Goal: Task Accomplishment & Management: Complete application form

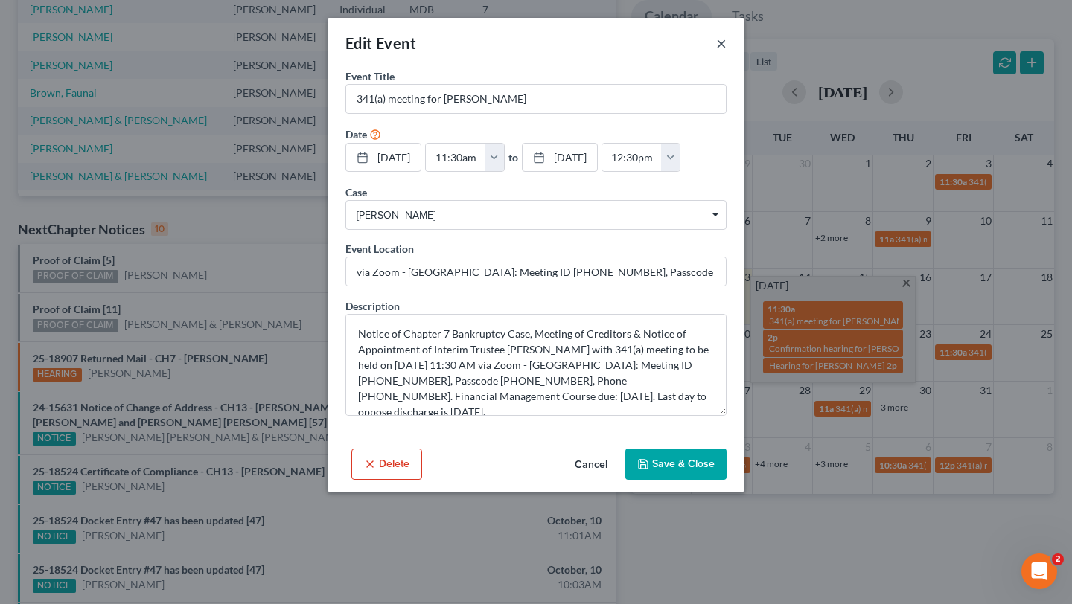
click at [726, 52] on button "×" at bounding box center [721, 43] width 10 height 18
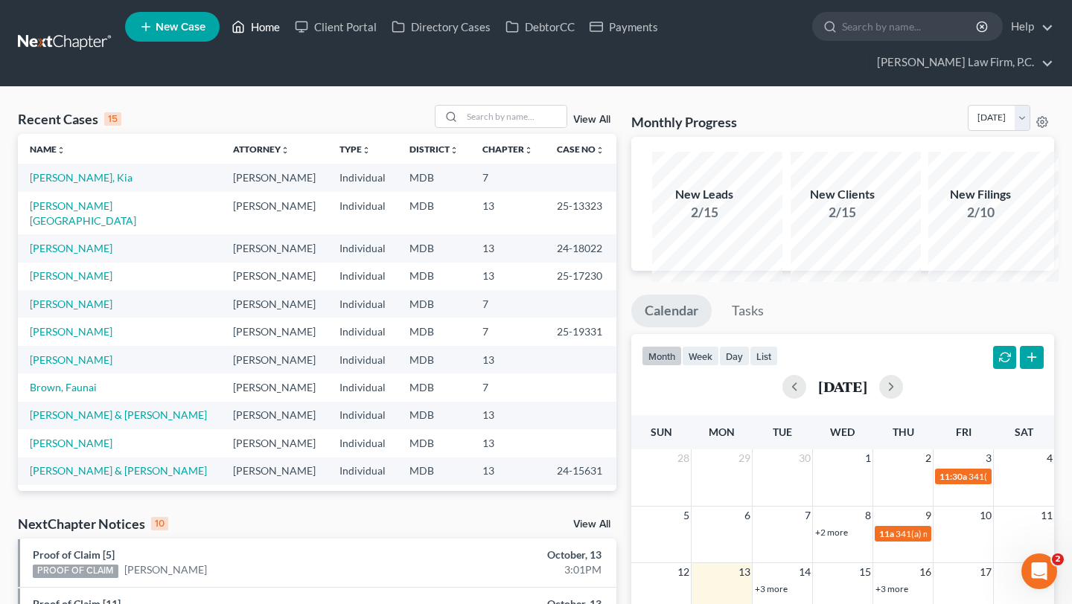
click at [287, 23] on link "Home" at bounding box center [255, 26] width 63 height 27
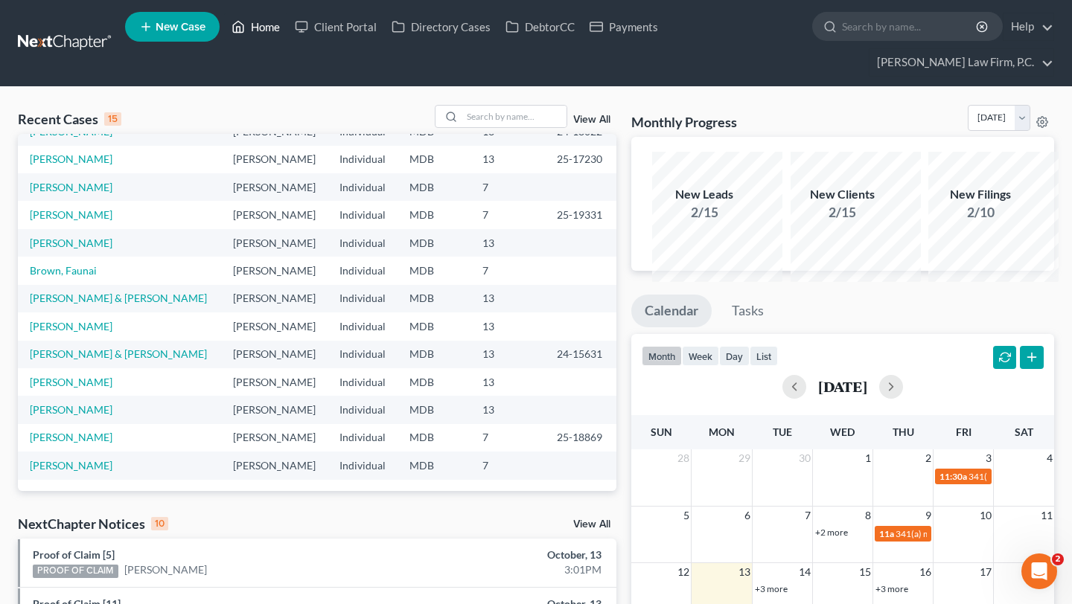
scroll to position [322, 0]
click at [54, 333] on link "[PERSON_NAME]" at bounding box center [71, 326] width 83 height 13
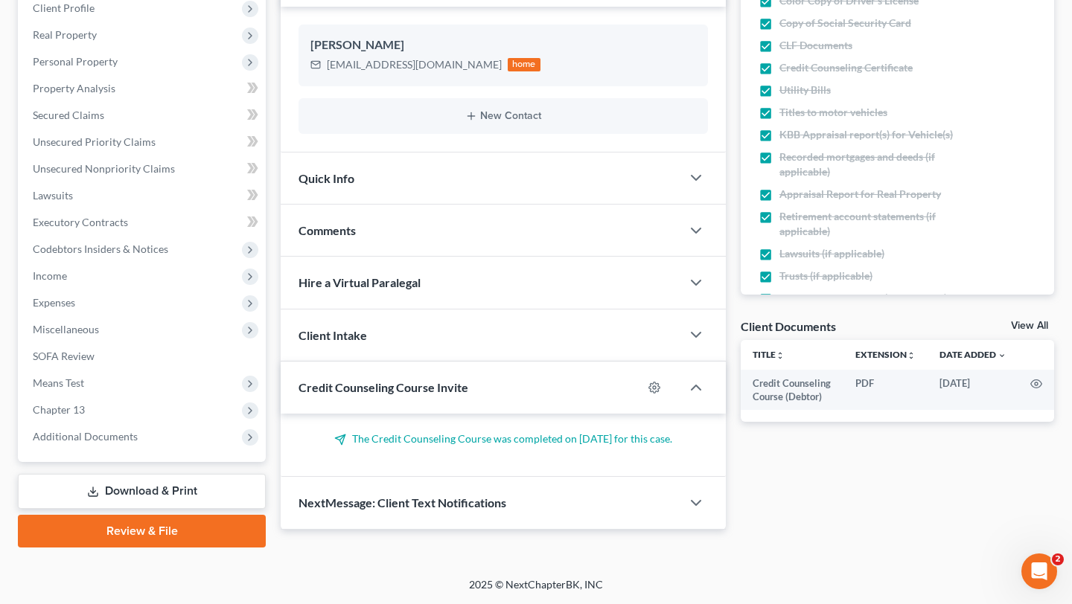
scroll to position [379, 0]
click at [118, 289] on span "Income" at bounding box center [143, 276] width 245 height 27
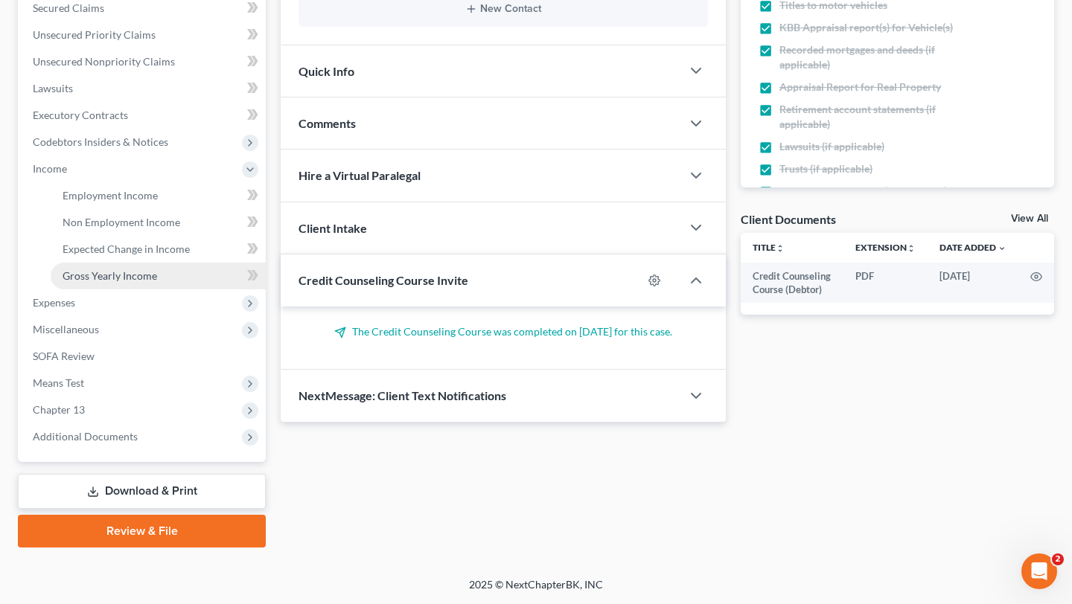
click at [123, 289] on link "Gross Yearly Income" at bounding box center [158, 276] width 215 height 27
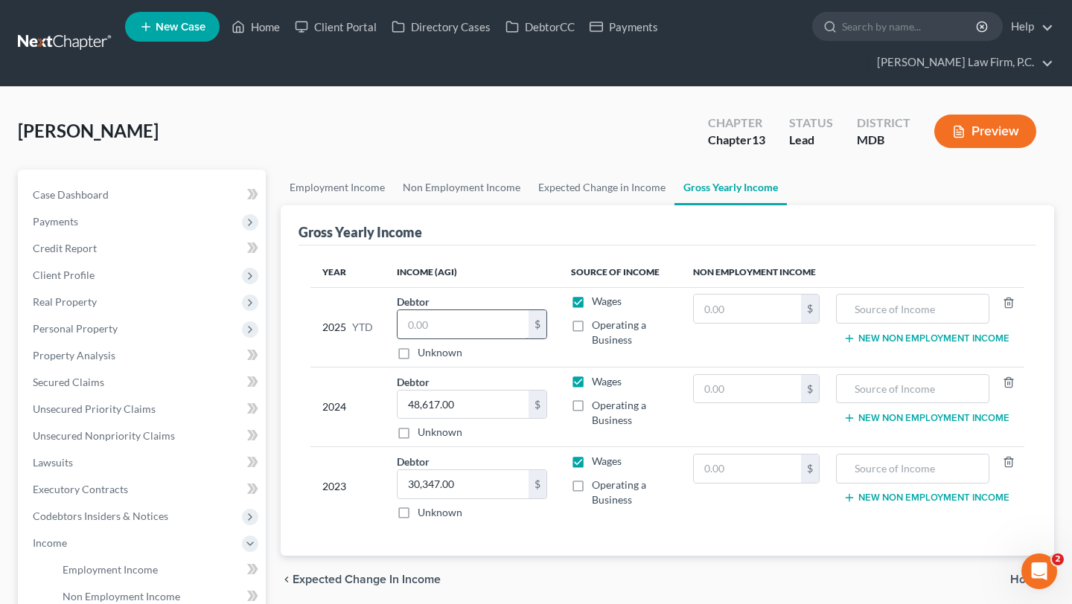
click at [461, 339] on input "text" at bounding box center [462, 324] width 131 height 28
paste input "34,230.50"
type input "34,230.50"
click at [330, 367] on td "2025 YTD" at bounding box center [347, 327] width 74 height 80
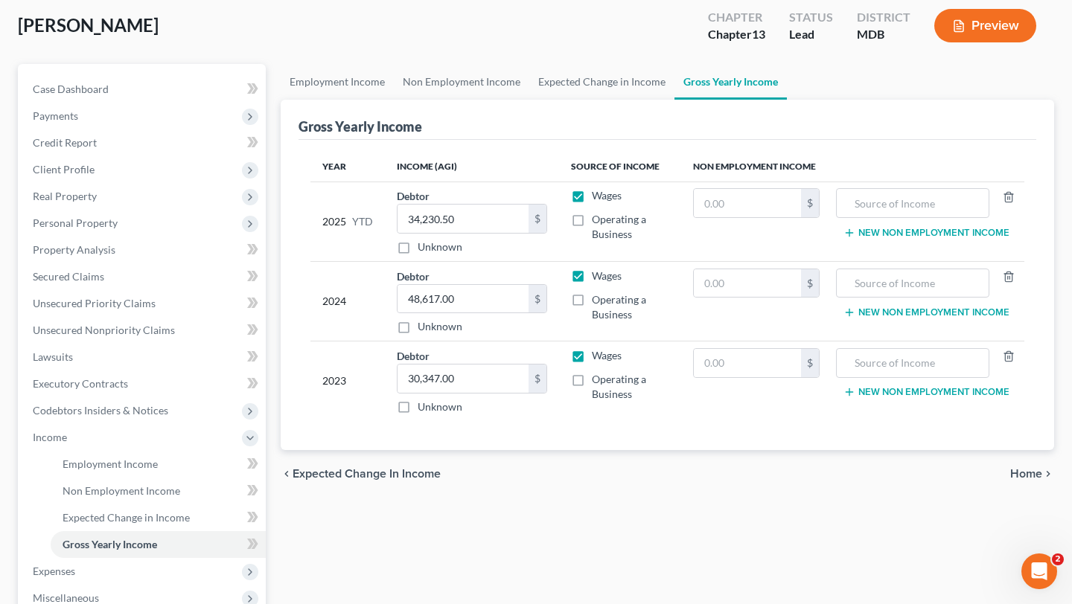
scroll to position [150, 0]
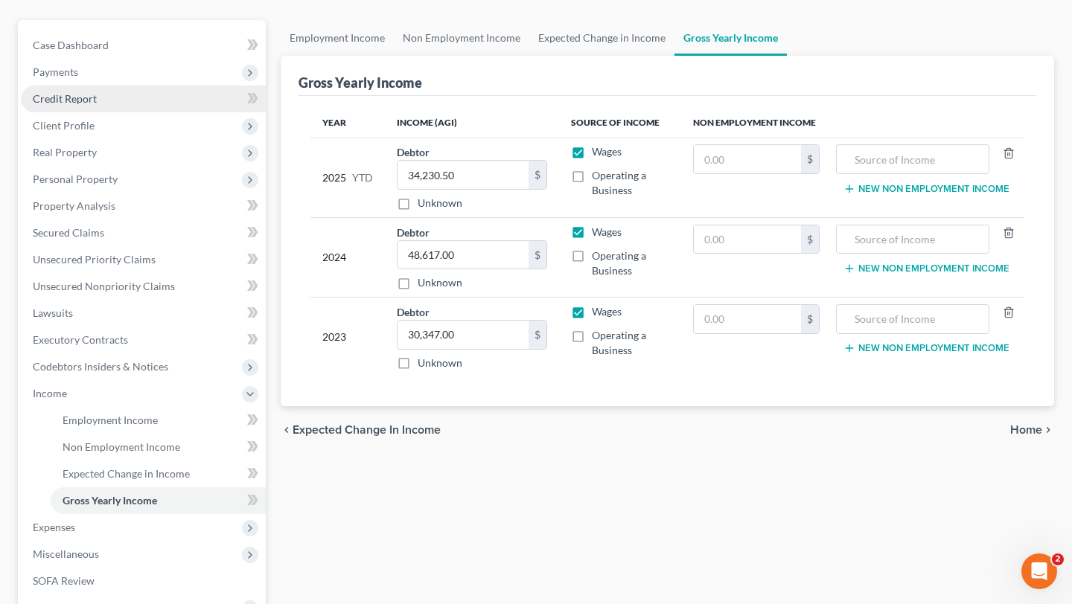
click at [104, 112] on link "Credit Report" at bounding box center [143, 99] width 245 height 27
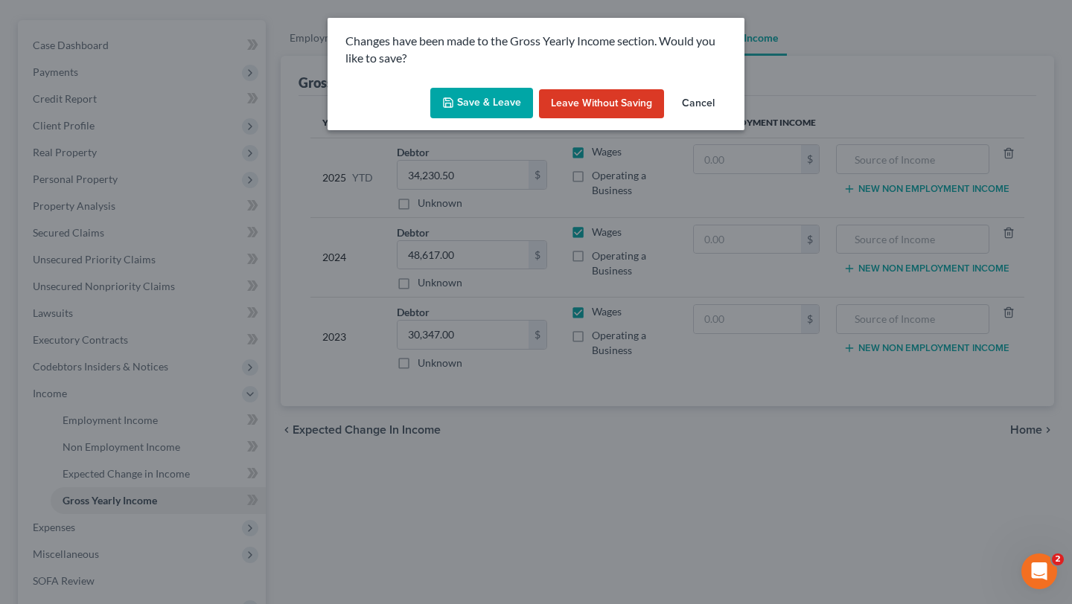
click at [467, 119] on button "Save & Leave" at bounding box center [481, 103] width 103 height 31
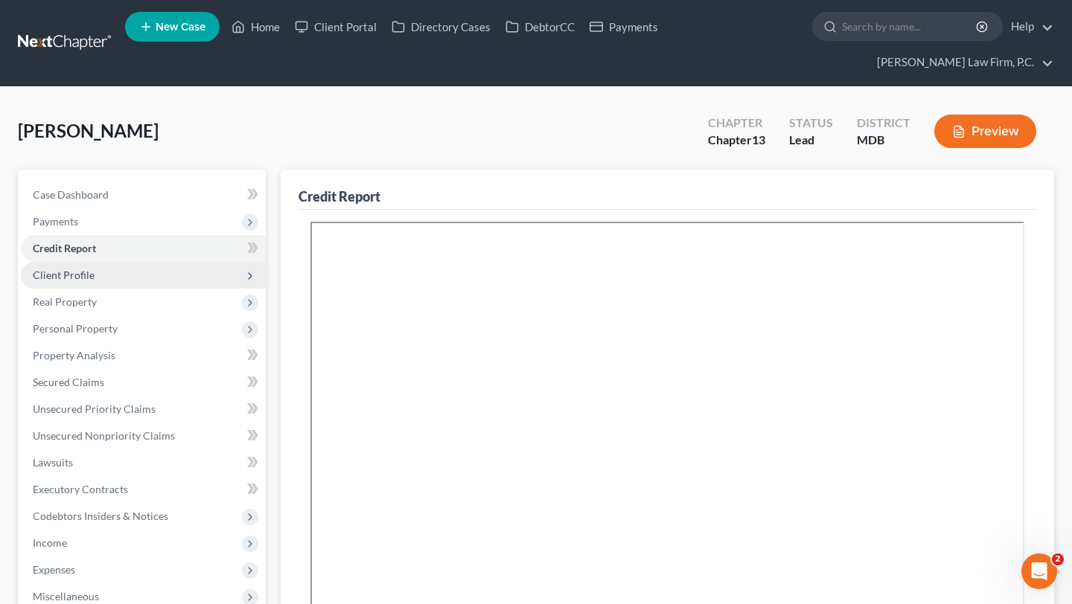
click at [95, 281] on span "Client Profile" at bounding box center [64, 275] width 62 height 13
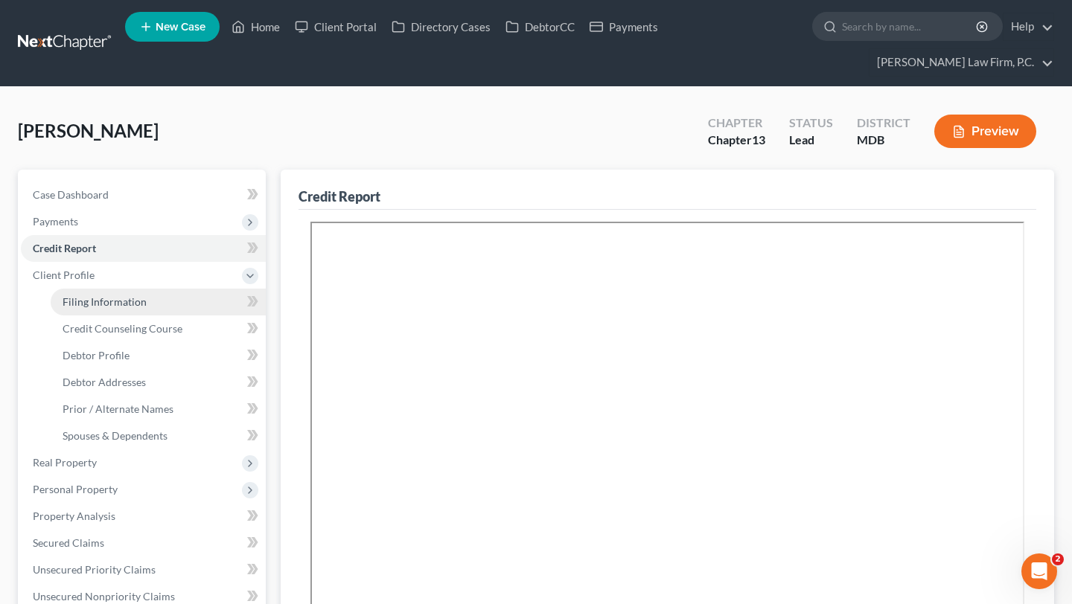
click at [118, 308] on span "Filing Information" at bounding box center [105, 301] width 84 height 13
select select "1"
select select "0"
select select "3"
select select "21"
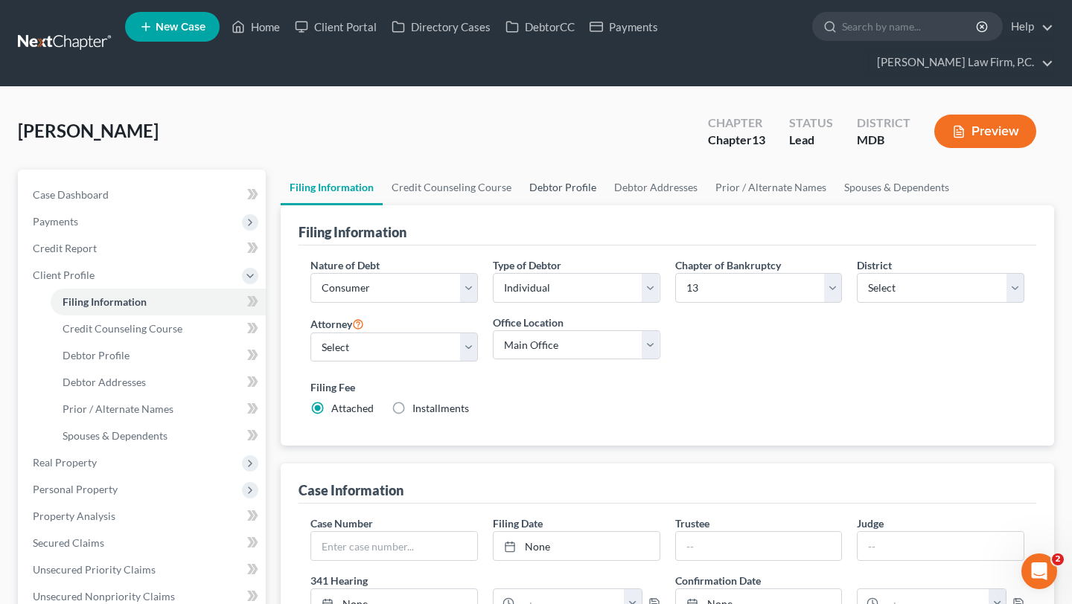
click at [605, 205] on link "Debtor Profile" at bounding box center [562, 188] width 85 height 36
select select "1"
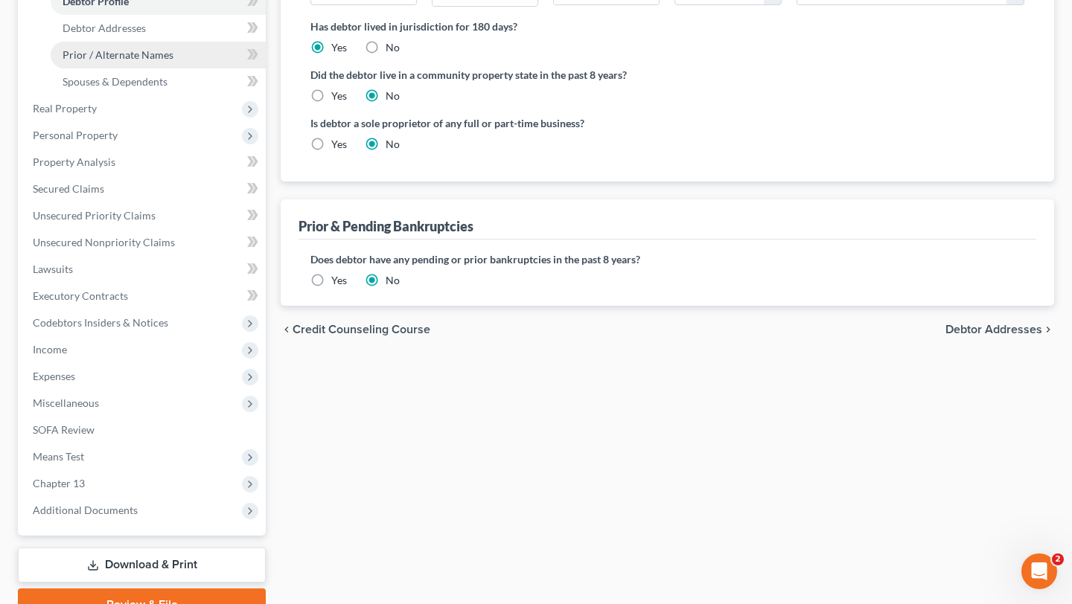
scroll to position [403, 0]
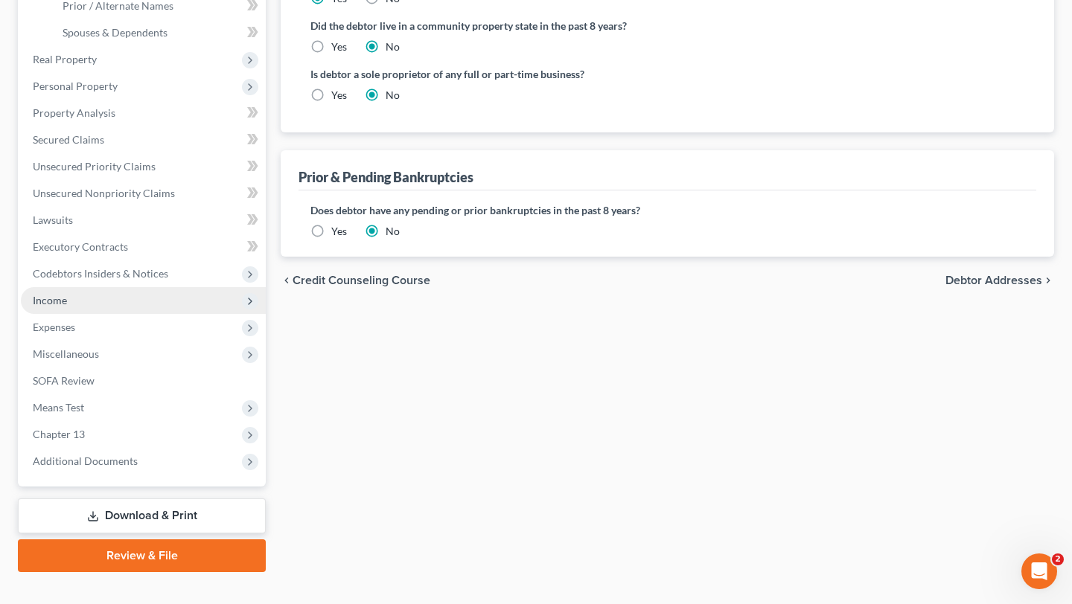
click at [67, 307] on span "Income" at bounding box center [50, 300] width 34 height 13
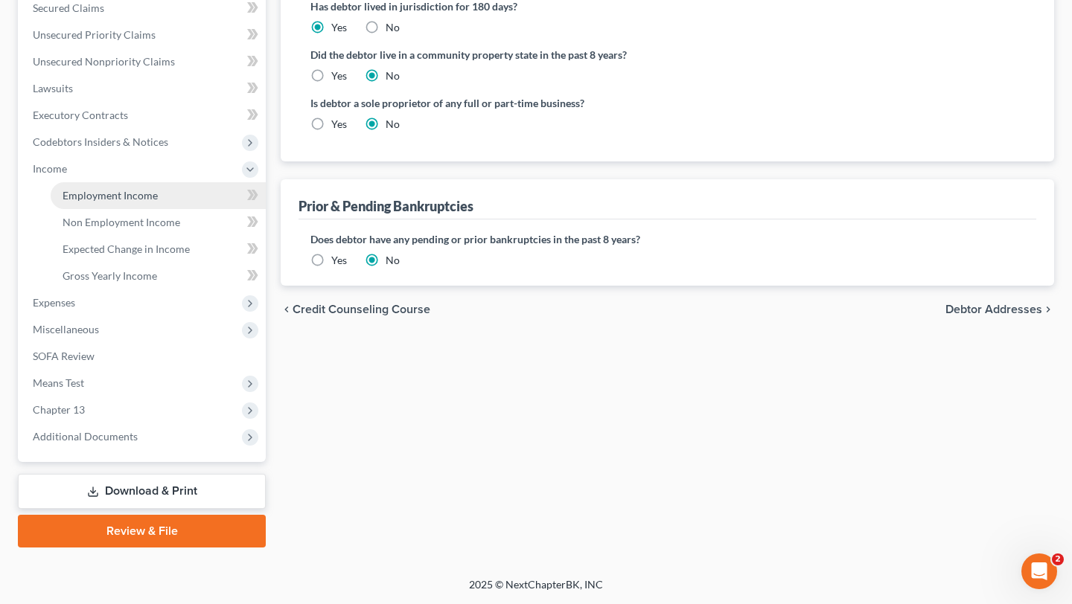
click at [144, 209] on link "Employment Income" at bounding box center [158, 195] width 215 height 27
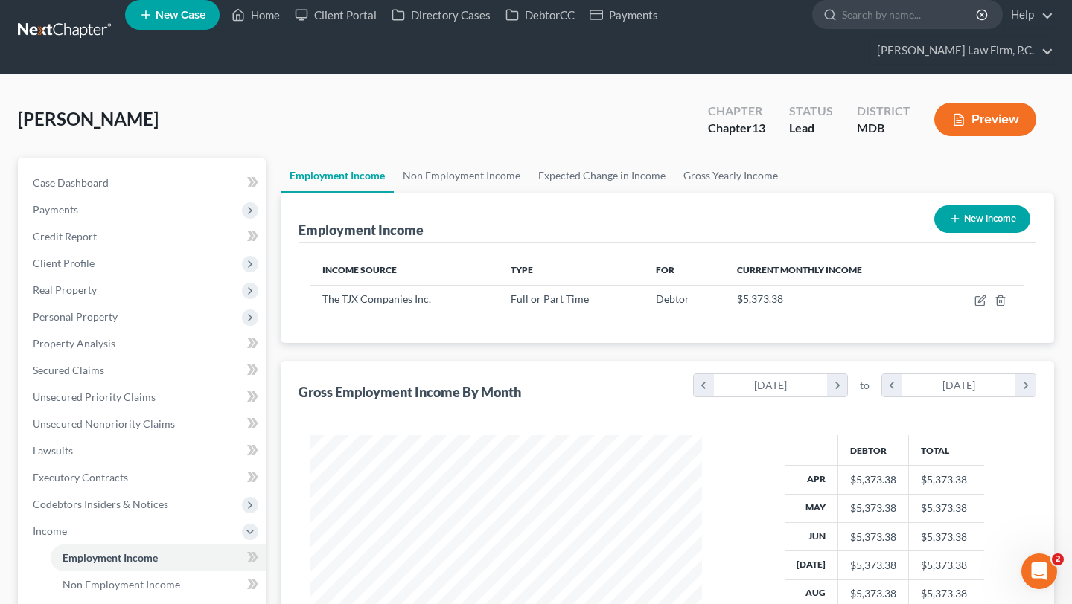
scroll to position [332, 420]
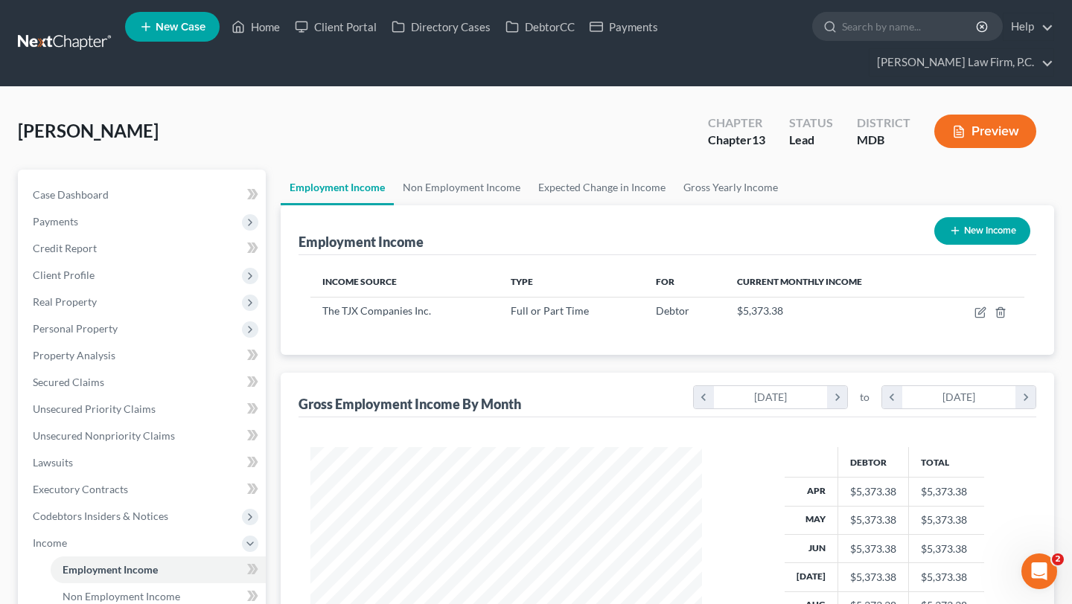
click at [982, 245] on button "New Income" at bounding box center [982, 231] width 96 height 28
select select "0"
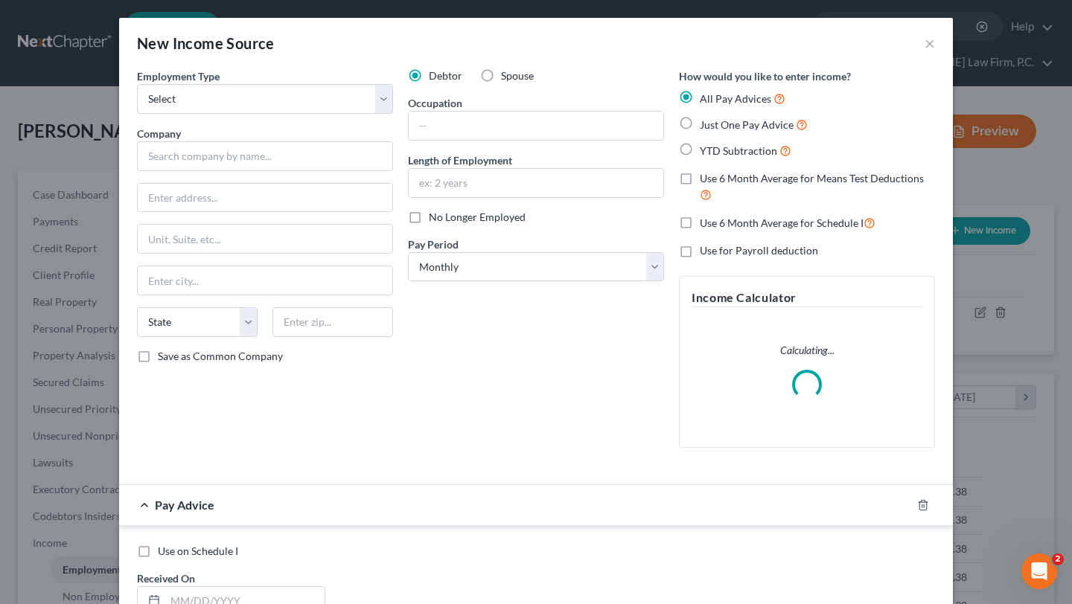
click at [501, 83] on label "Spouse" at bounding box center [517, 75] width 33 height 15
click at [507, 78] on input "Spouse" at bounding box center [512, 73] width 10 height 10
radio input "true"
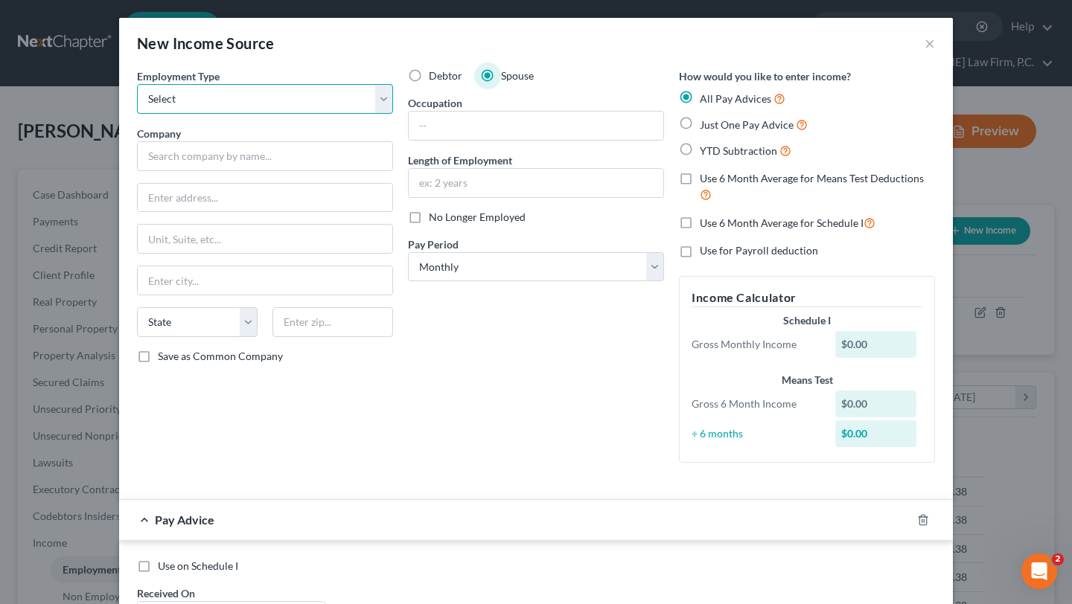
click at [217, 109] on select "Select Full or [DEMOGRAPHIC_DATA] Employment Self Employment" at bounding box center [265, 99] width 256 height 30
select select "0"
click at [137, 105] on select "Select Full or [DEMOGRAPHIC_DATA] Employment Self Employment" at bounding box center [265, 99] width 256 height 30
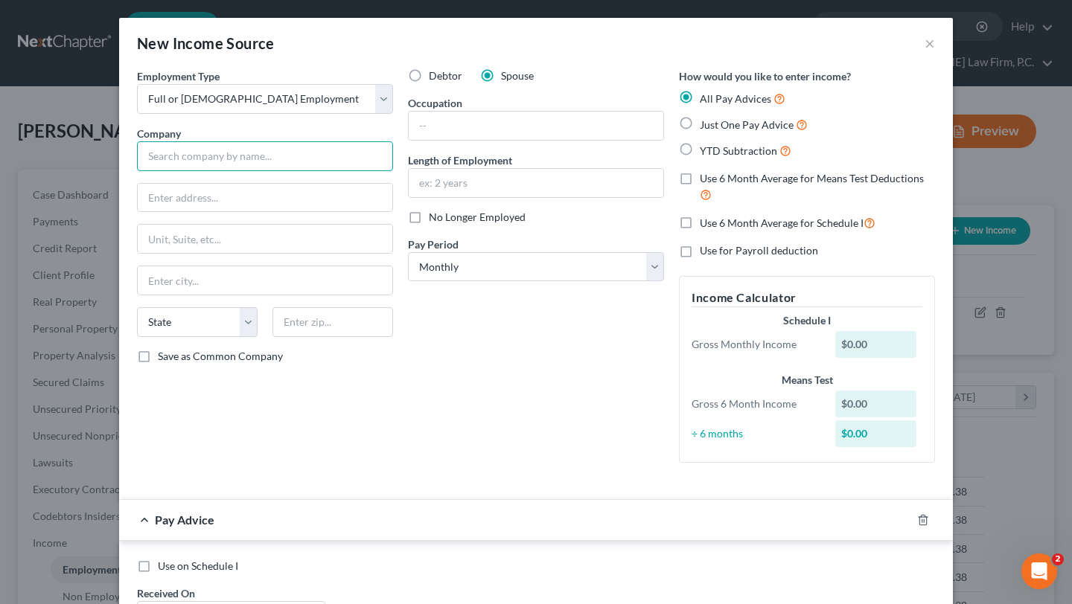
click at [181, 171] on input "text" at bounding box center [265, 156] width 256 height 30
type input "[DEMOGRAPHIC_DATA] Charities"
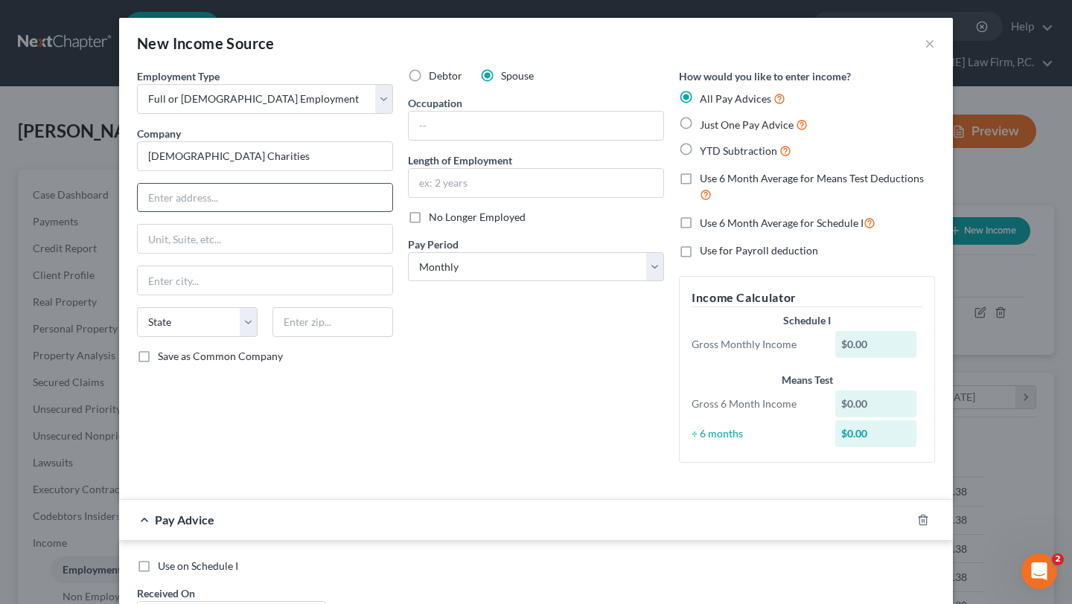
click at [199, 212] on input "text" at bounding box center [265, 198] width 255 height 28
paste input "[STREET_ADDRESS][PERSON_NAME]"
type input "[STREET_ADDRESS][PERSON_NAME]"
click at [272, 337] on input "text" at bounding box center [332, 322] width 121 height 30
type input "21093"
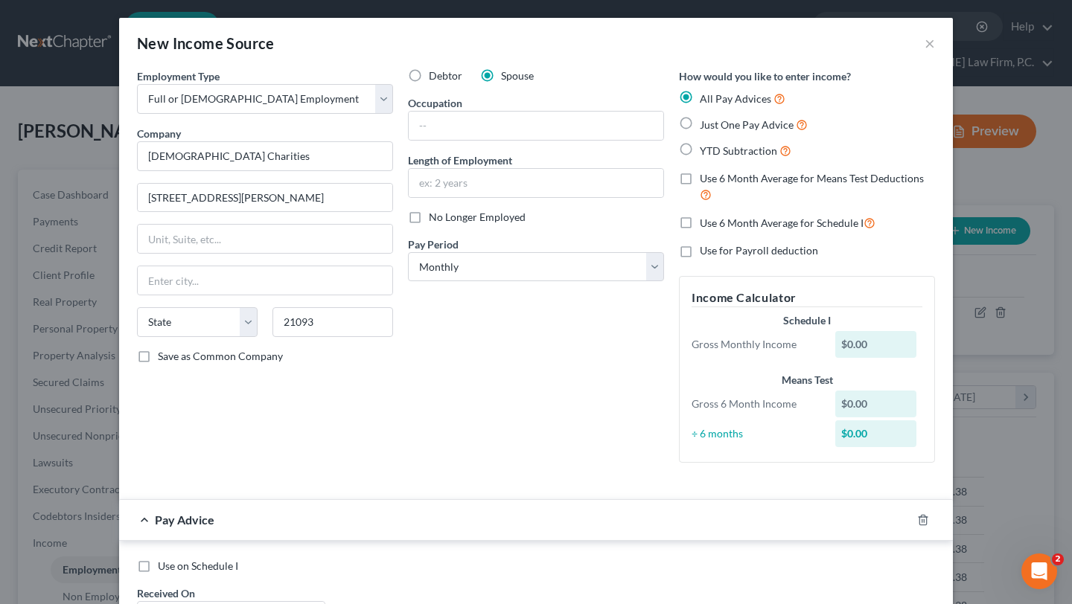
click at [546, 451] on div "Debtor Spouse Occupation Length of Employment No Longer Employed Pay Period * S…" at bounding box center [535, 271] width 271 height 406
type input "Lutherville Timonium"
select select "21"
click at [438, 140] on input "text" at bounding box center [536, 126] width 255 height 28
paste input "Quality Enhancement Coord"
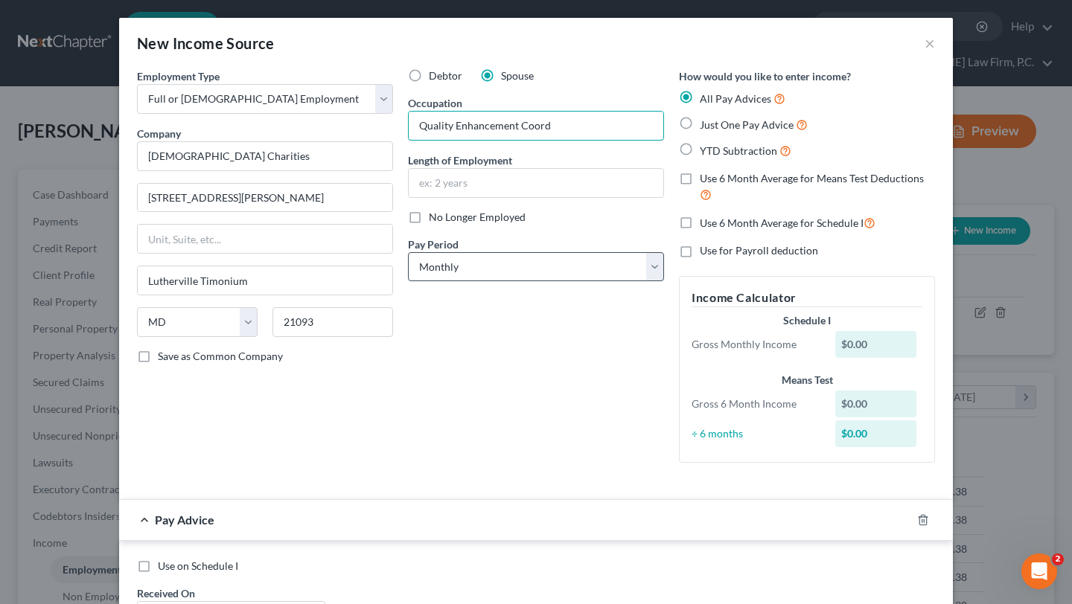
type input "Quality Enhancement Coord"
click at [435, 282] on select "Select Monthly Twice Monthly Every Other Week Weekly" at bounding box center [536, 267] width 256 height 30
select select "2"
click at [408, 282] on select "Select Monthly Twice Monthly Every Other Week Weekly" at bounding box center [536, 267] width 256 height 30
click at [777, 157] on span "YTD Subtraction" at bounding box center [738, 150] width 77 height 13
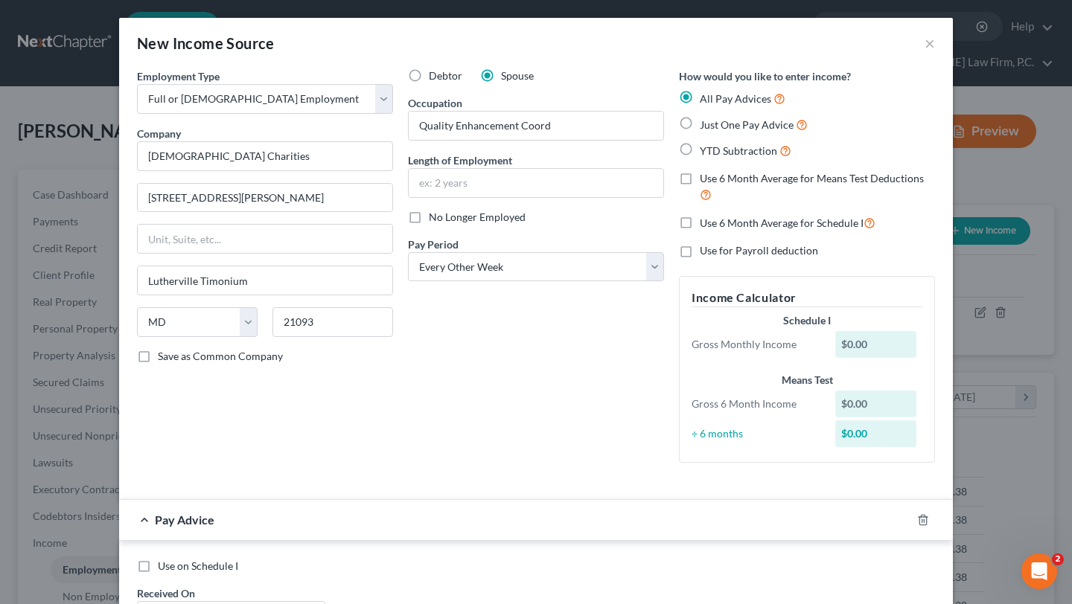
click at [715, 152] on input "YTD Subtraction" at bounding box center [711, 147] width 10 height 10
radio input "true"
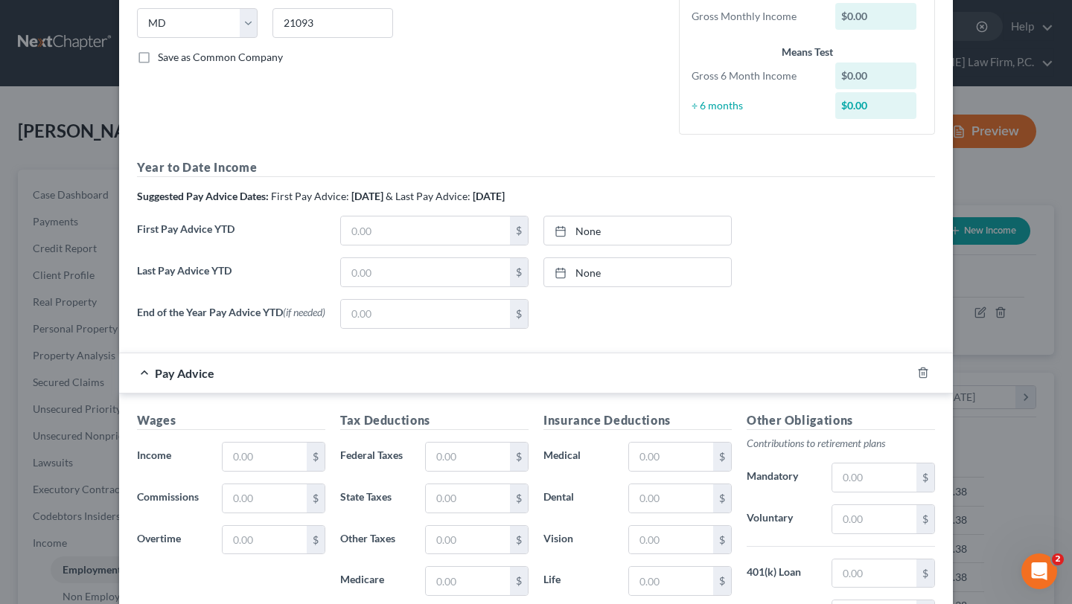
scroll to position [266, 0]
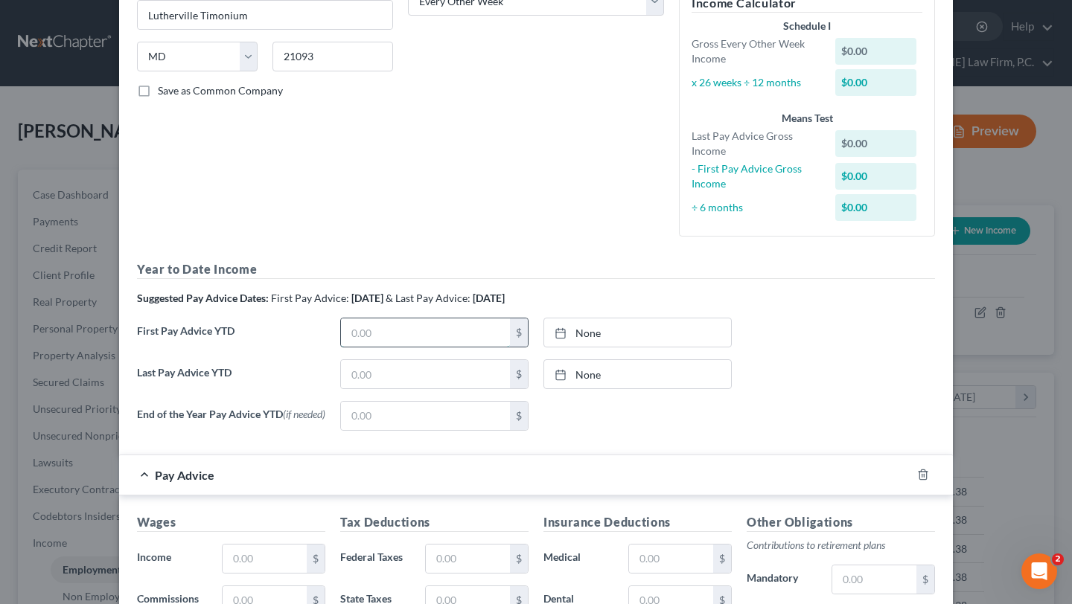
click at [391, 347] on input "text" at bounding box center [425, 333] width 169 height 28
paste input "$2,447.68"
type input "$2,447.68"
type input "[DATE]"
click at [584, 347] on link "None" at bounding box center [637, 333] width 187 height 28
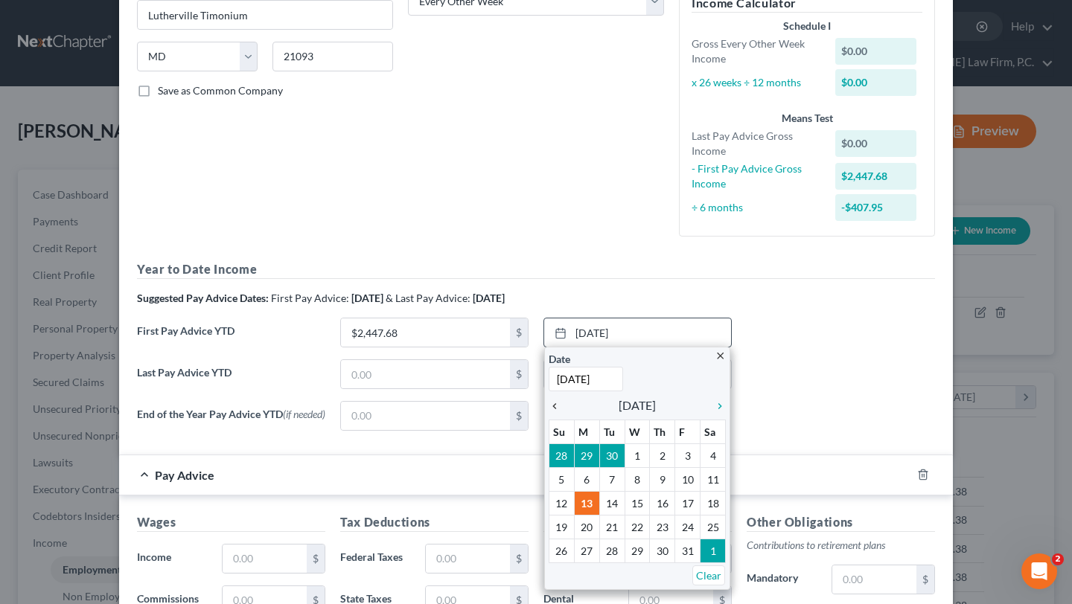
click at [559, 412] on icon "chevron_left" at bounding box center [557, 406] width 19 height 12
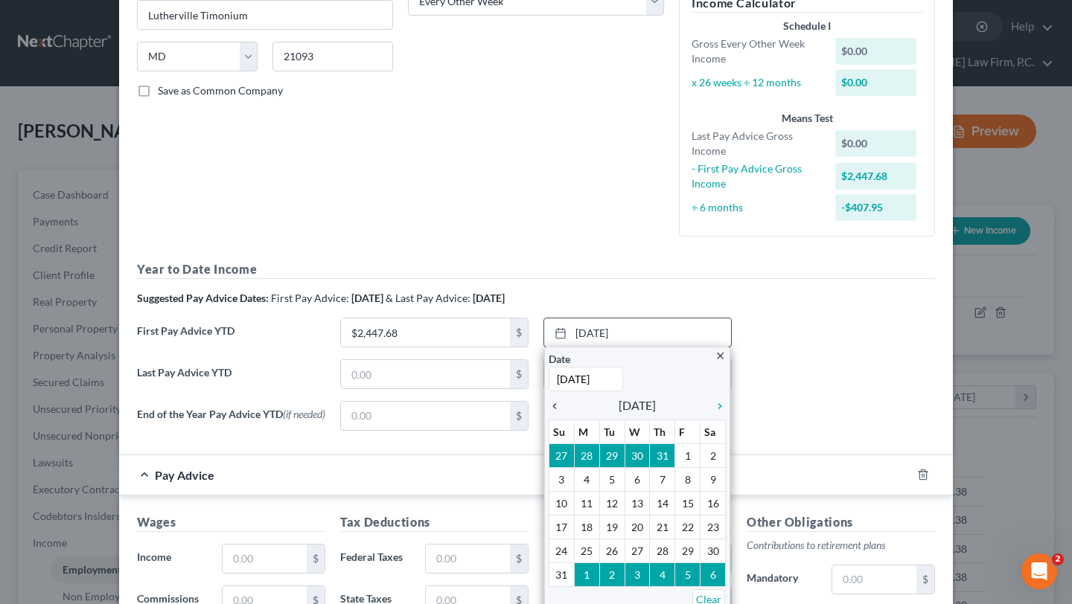
click at [559, 412] on icon "chevron_left" at bounding box center [557, 406] width 19 height 12
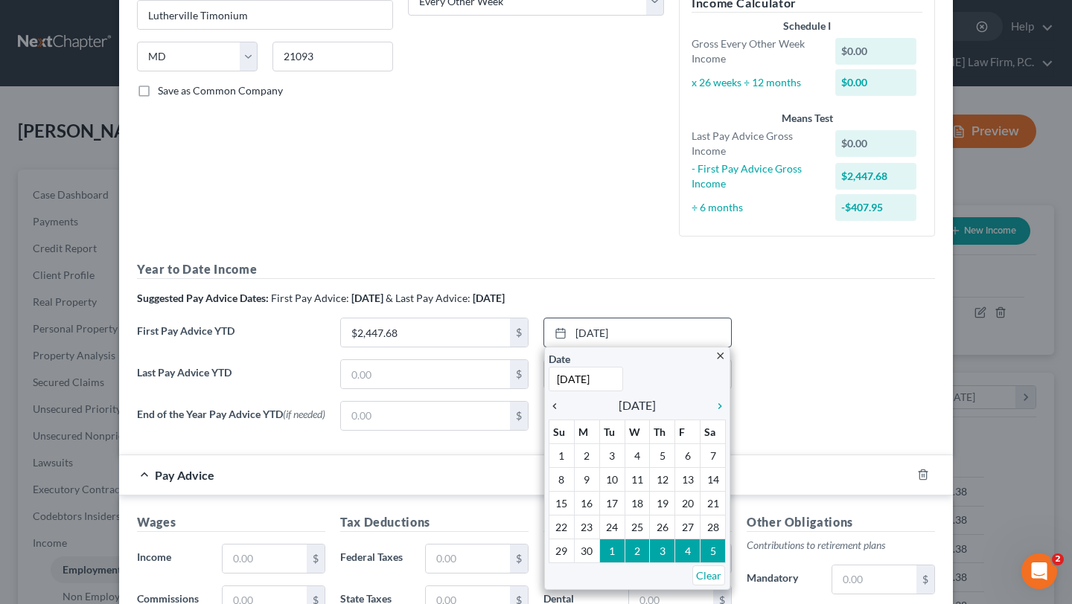
click at [559, 412] on icon "chevron_left" at bounding box center [557, 406] width 19 height 12
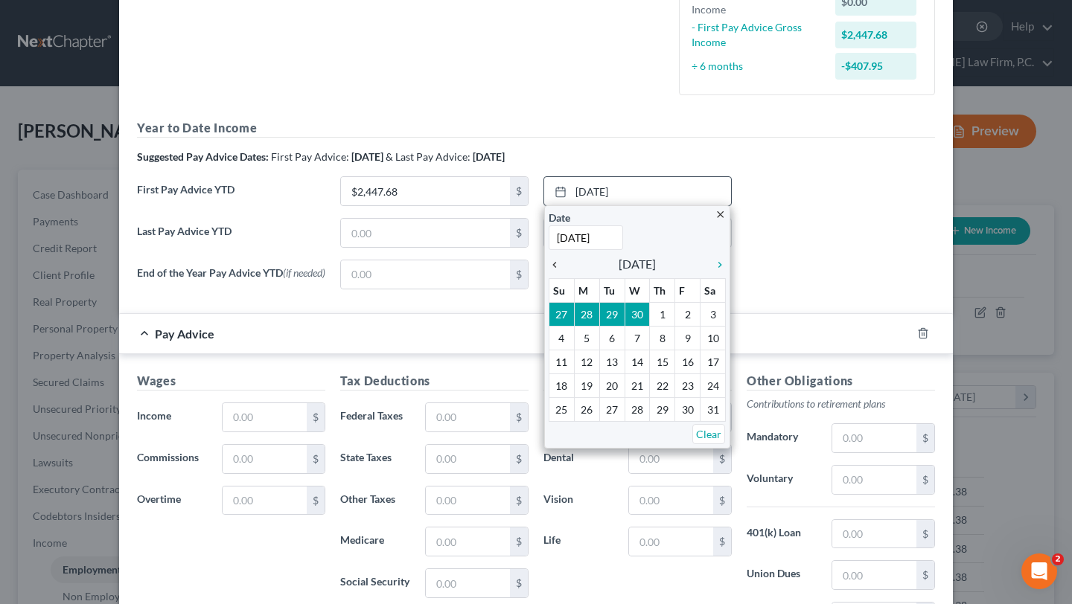
scroll to position [468, 0]
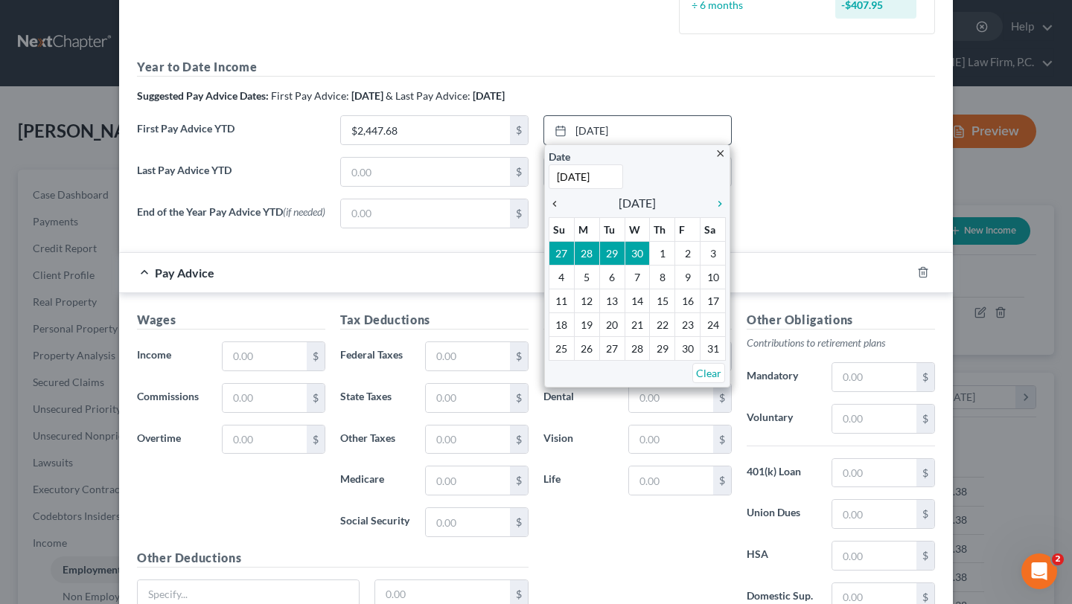
click at [564, 210] on div "chevron_left" at bounding box center [557, 203] width 19 height 14
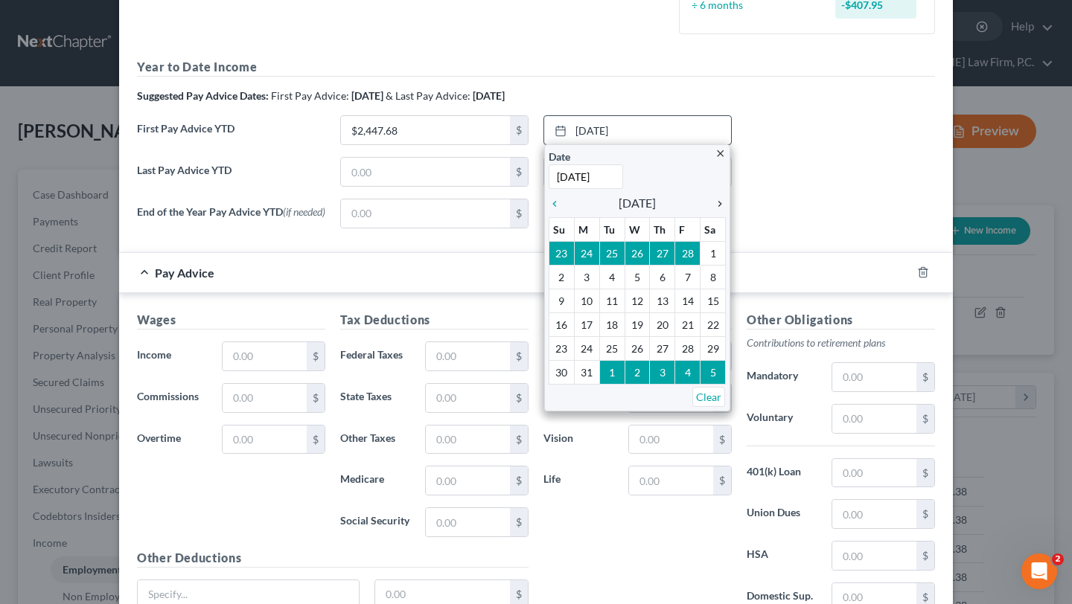
click at [715, 210] on icon "chevron_right" at bounding box center [715, 204] width 19 height 12
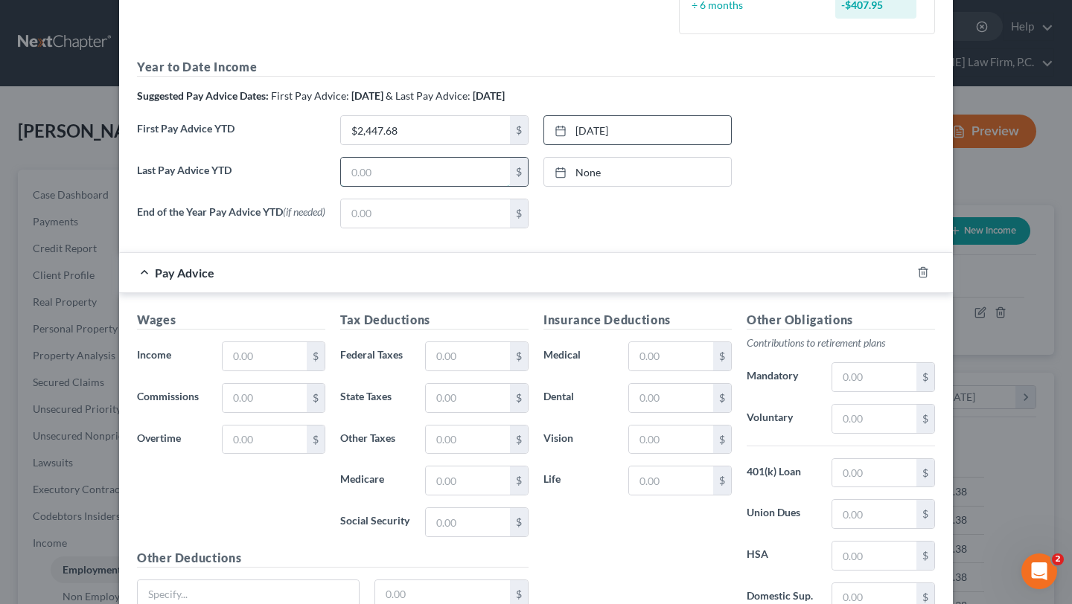
click at [399, 186] on input "text" at bounding box center [425, 172] width 169 height 28
paste input "5,309.09"
type input "5,309.09"
type input "[DATE]"
click at [636, 186] on link "[DATE]" at bounding box center [637, 172] width 187 height 28
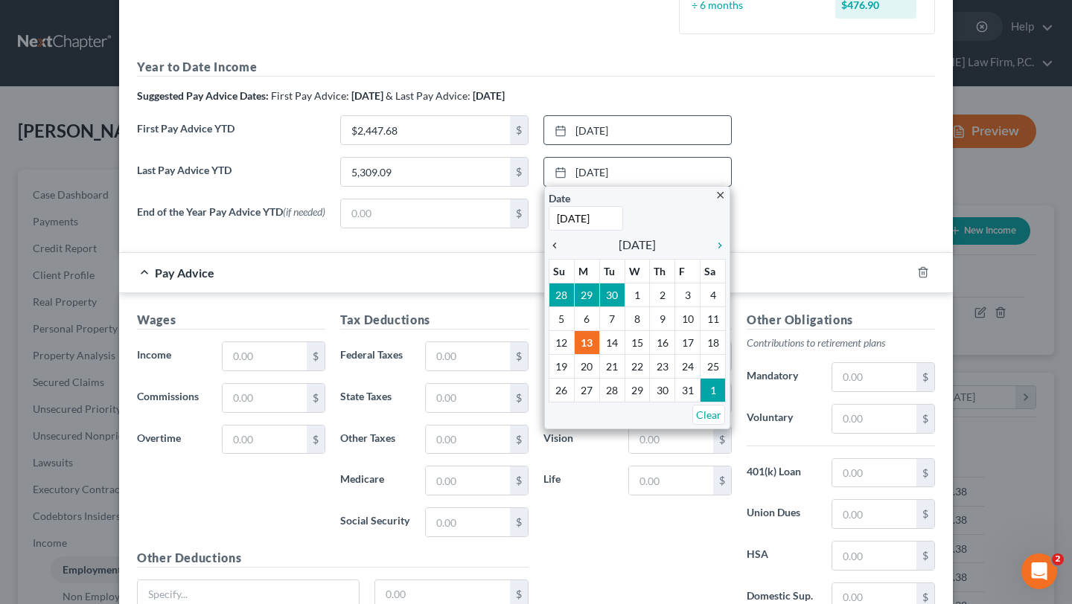
click at [556, 252] on icon "chevron_left" at bounding box center [557, 246] width 19 height 12
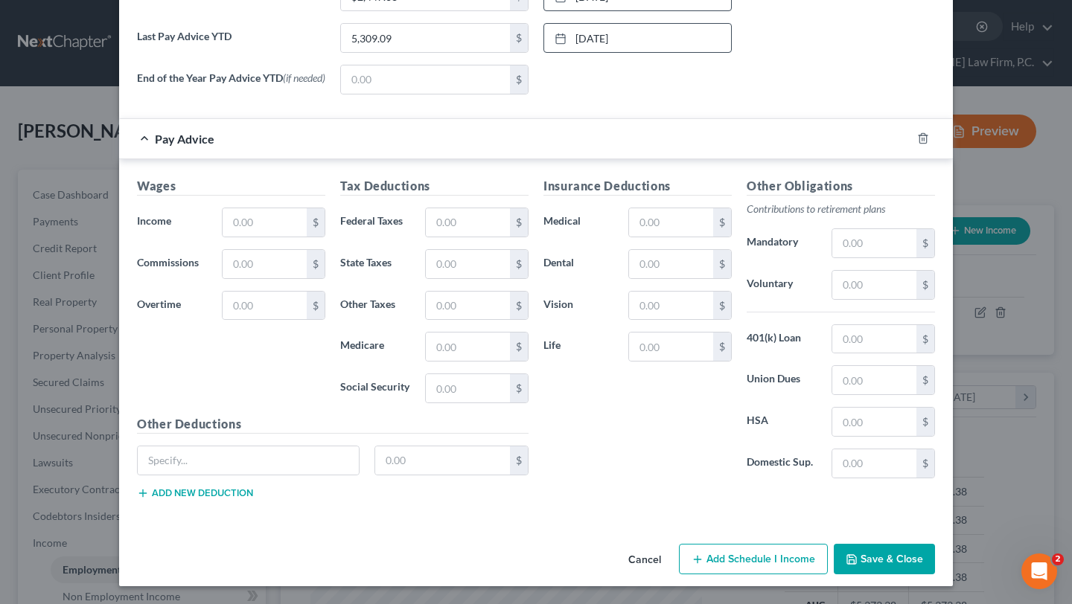
scroll to position [621, 0]
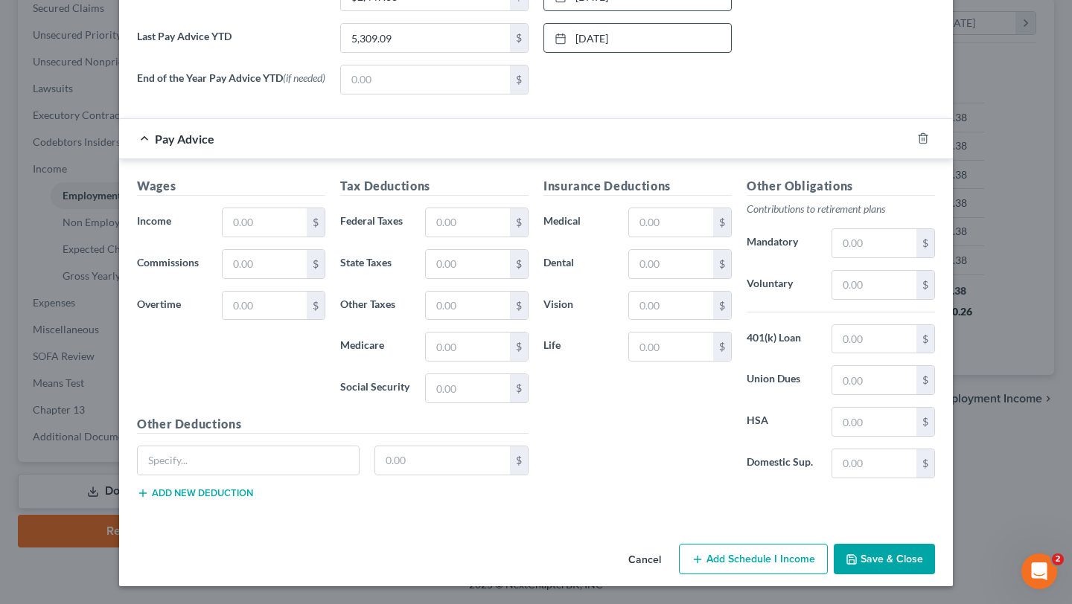
select select "1"
click at [223, 237] on input "text" at bounding box center [265, 222] width 84 height 28
paste input "$950.83"
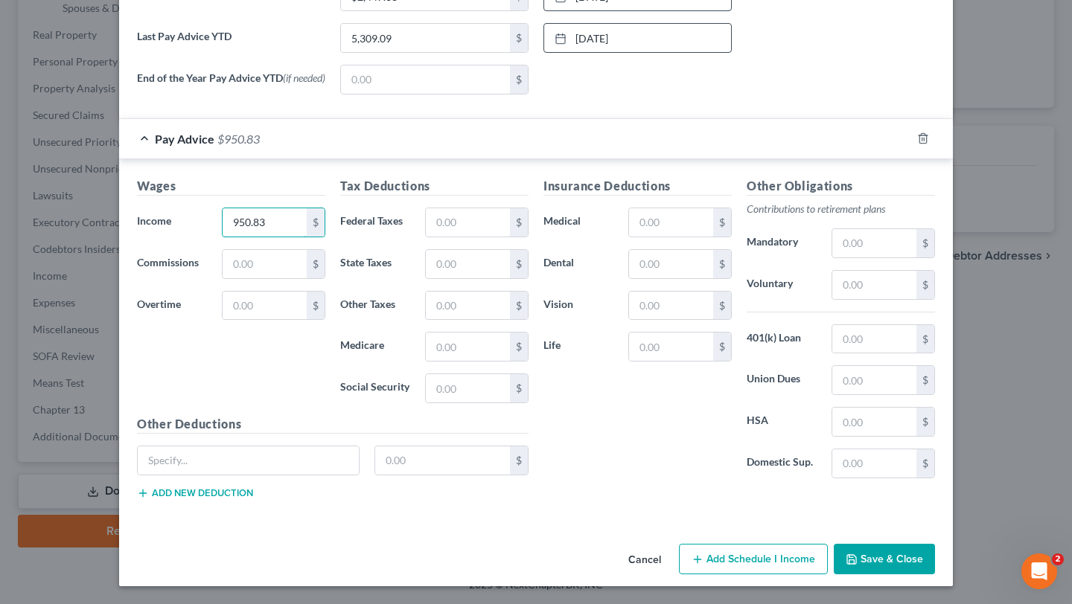
type input "950.83"
click at [218, 415] on div "Wages Income * 950.83 $ Commissions $ Overtime $" at bounding box center [230, 296] width 203 height 238
click at [454, 237] on input "text" at bounding box center [468, 222] width 84 height 28
type input "108.22"
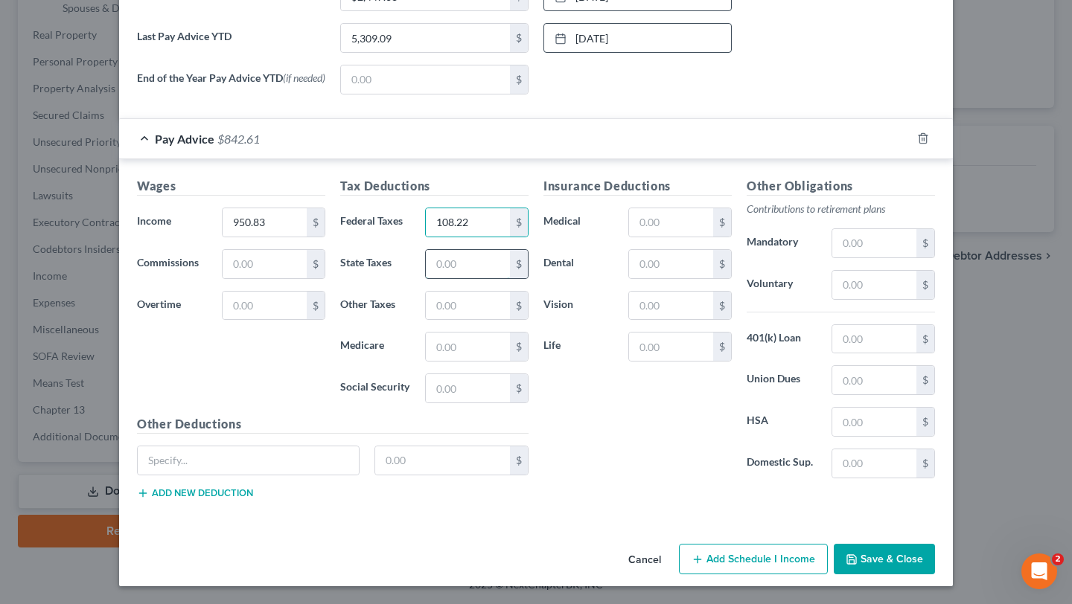
click at [437, 278] on input "text" at bounding box center [468, 264] width 84 height 28
type input "72.78"
click at [448, 320] on input "text" at bounding box center [468, 306] width 84 height 28
click at [438, 361] on input "text" at bounding box center [468, 347] width 84 height 28
type input "27.62"
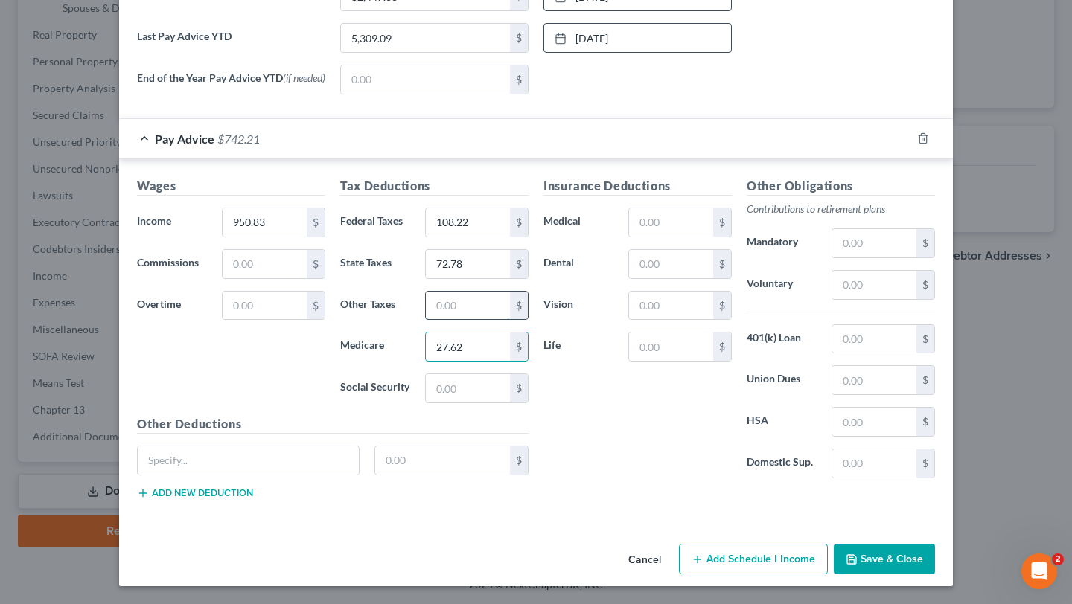
click at [426, 320] on input "text" at bounding box center [468, 306] width 84 height 28
type input "41.37"
click at [438, 403] on input "text" at bounding box center [468, 388] width 84 height 28
type input "118.11"
click at [698, 361] on input "text" at bounding box center [671, 347] width 84 height 28
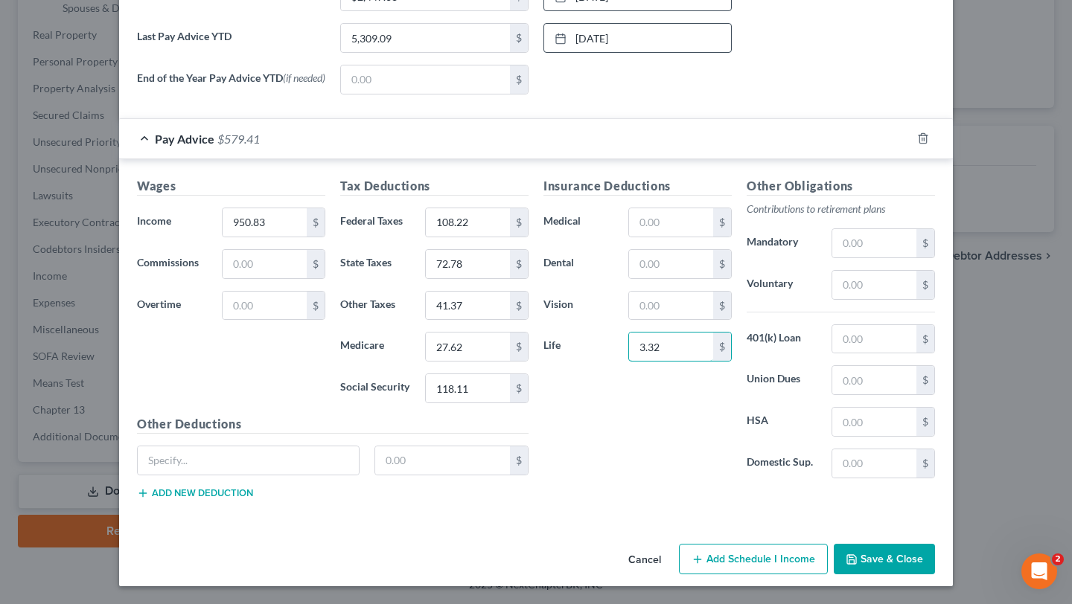
type input "3.32"
click at [916, 299] on input "text" at bounding box center [874, 285] width 84 height 28
type input "19.02"
click at [935, 547] on button "Save & Close" at bounding box center [884, 559] width 101 height 31
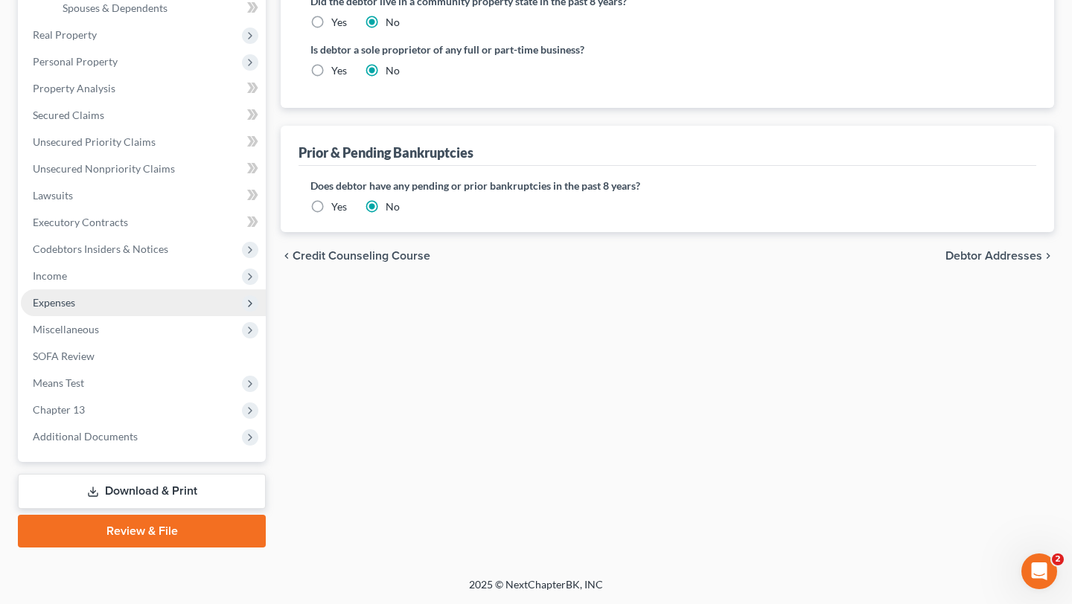
click at [109, 300] on span "Expenses" at bounding box center [143, 302] width 245 height 27
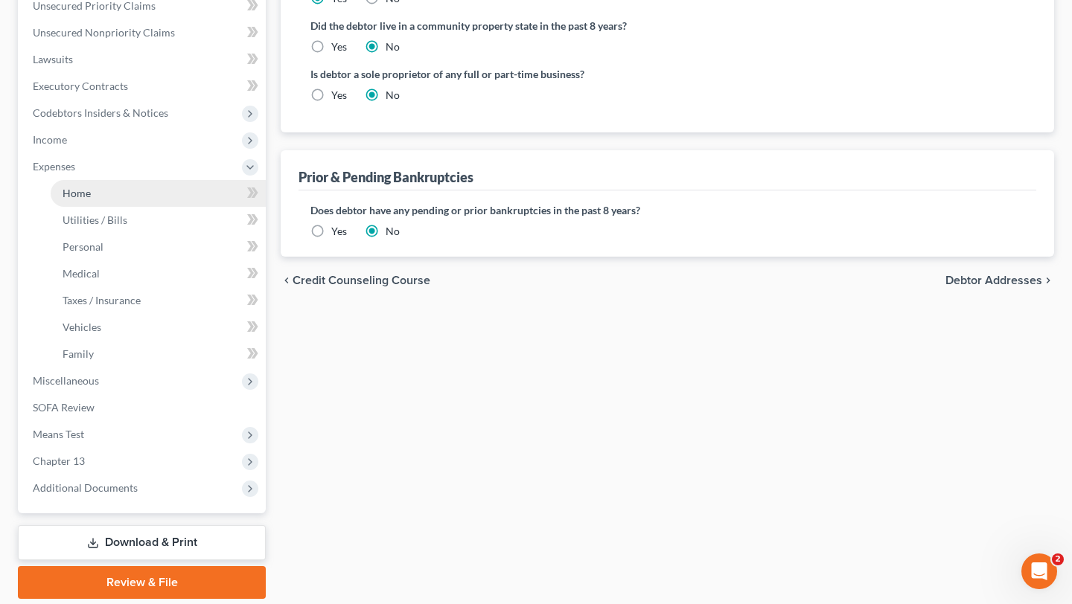
click at [91, 199] on span "Home" at bounding box center [77, 193] width 28 height 13
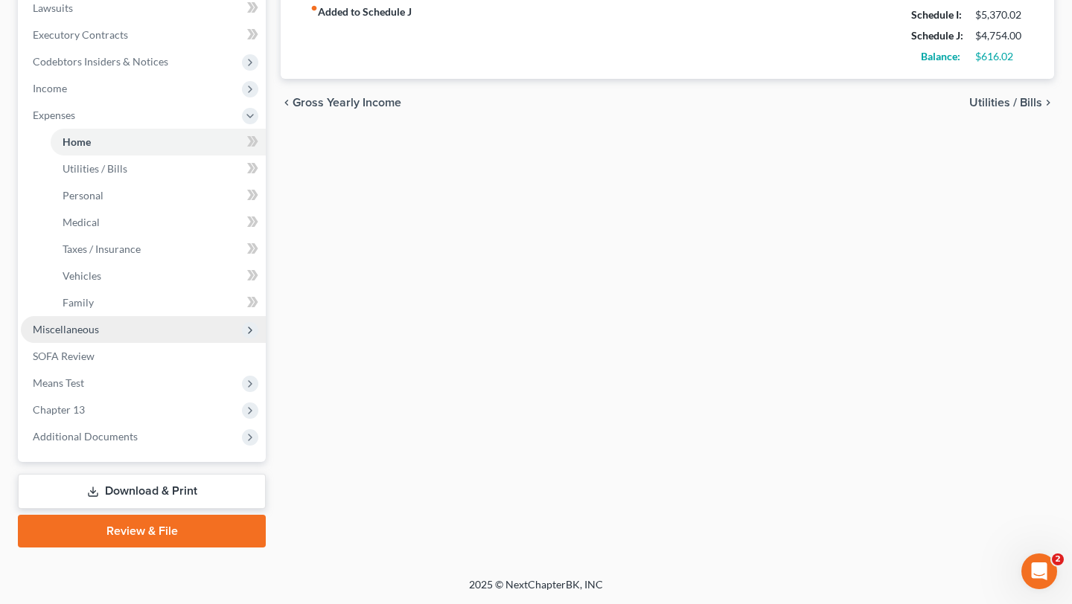
scroll to position [525, 0]
click at [137, 343] on span "Miscellaneous" at bounding box center [143, 329] width 245 height 27
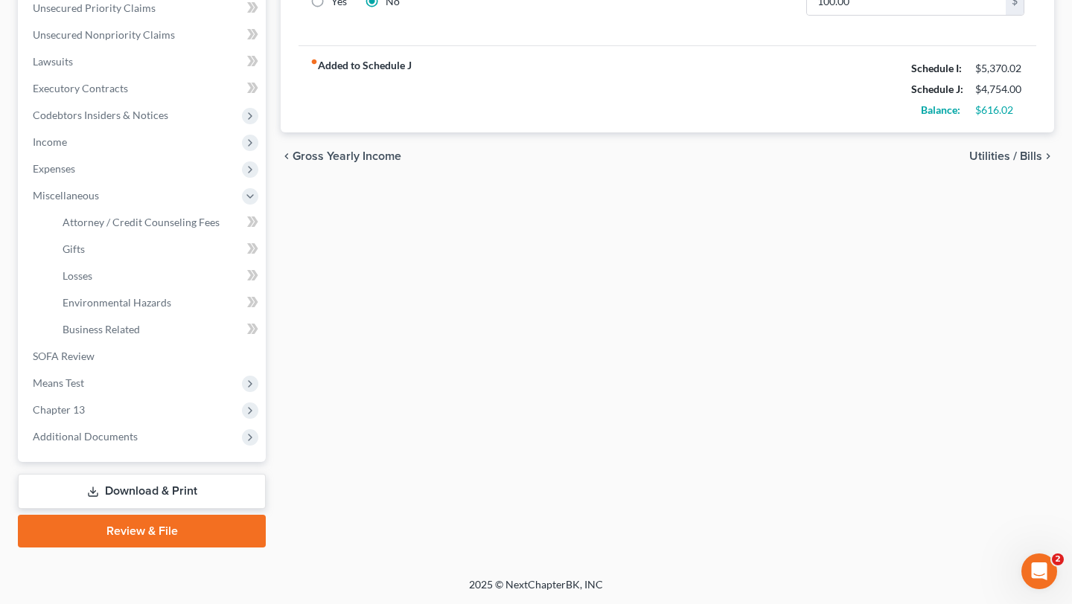
scroll to position [0, 0]
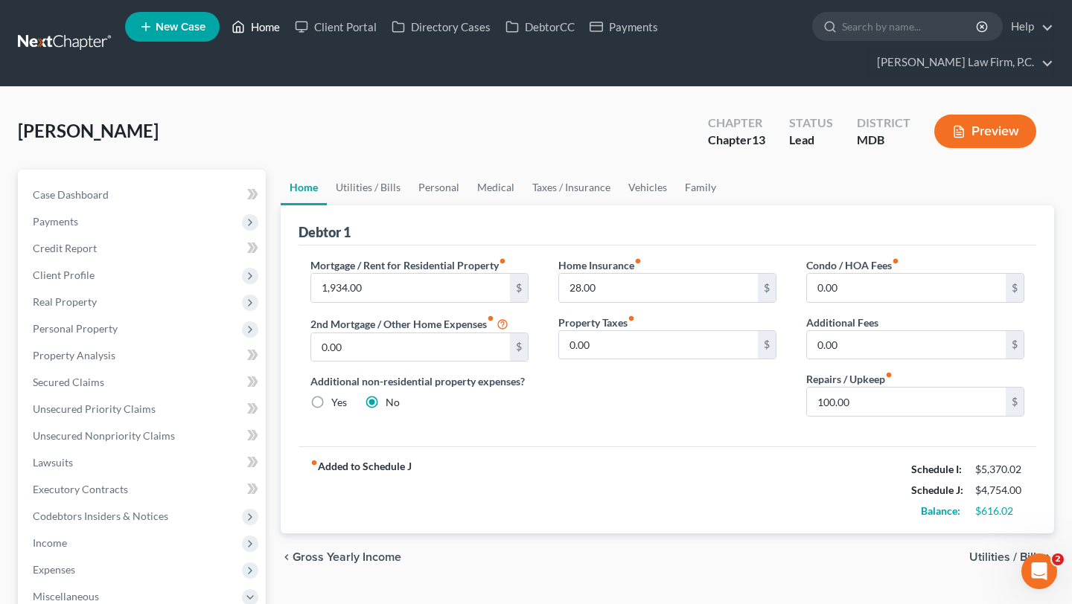
click at [287, 28] on link "Home" at bounding box center [255, 26] width 63 height 27
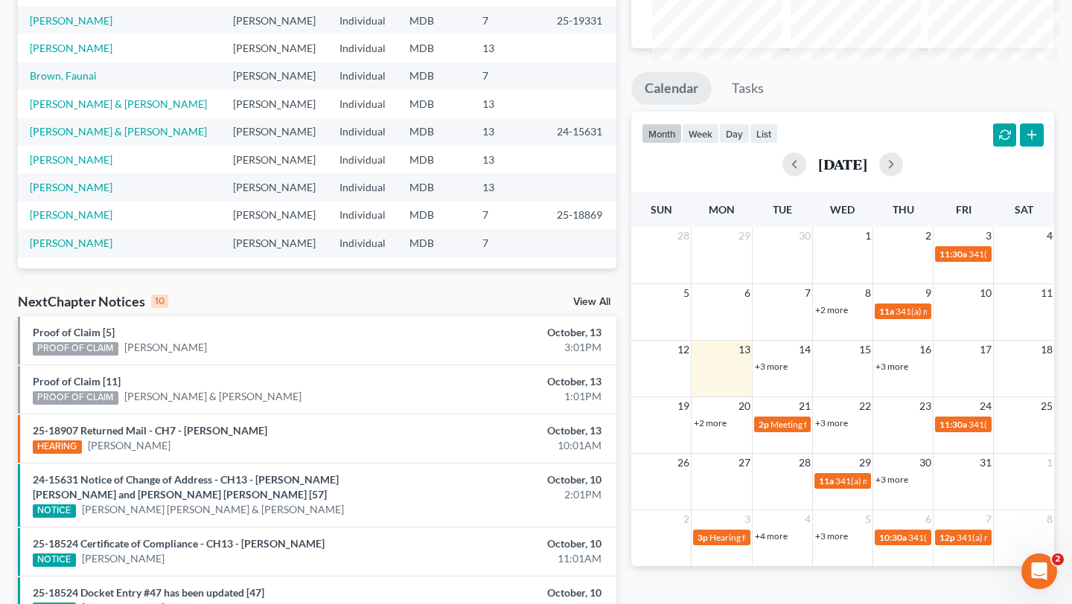
scroll to position [325, 0]
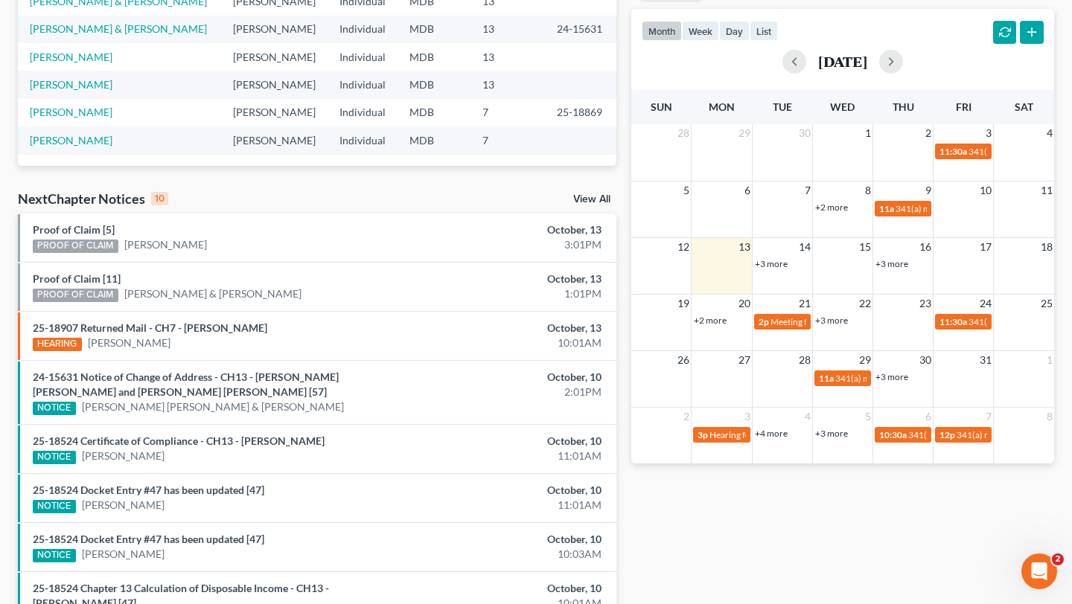
click at [706, 326] on link "+2 more" at bounding box center [710, 320] width 33 height 11
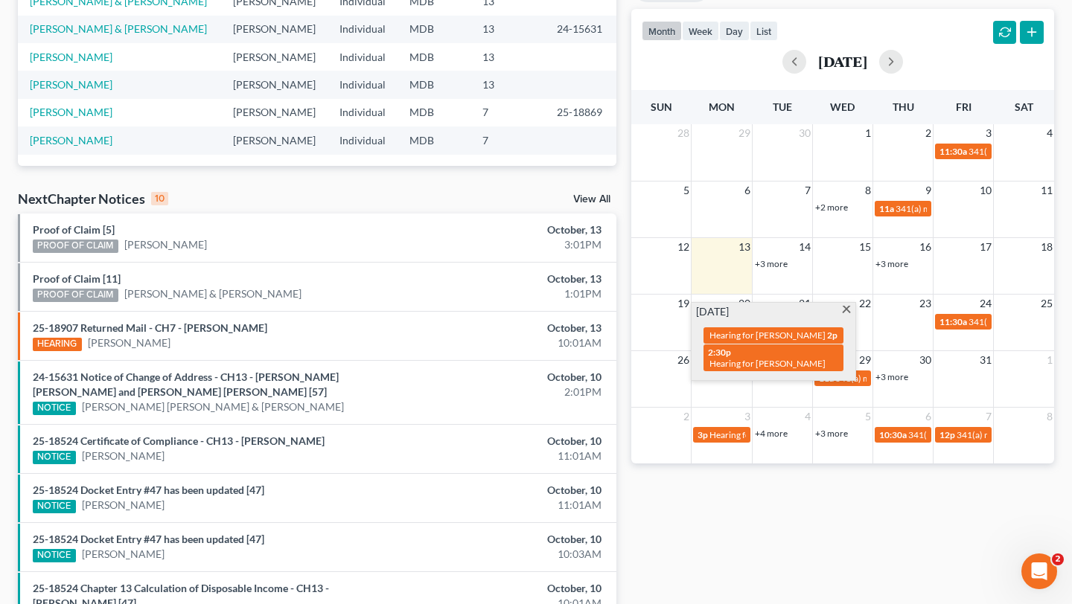
click at [848, 316] on span at bounding box center [846, 311] width 11 height 10
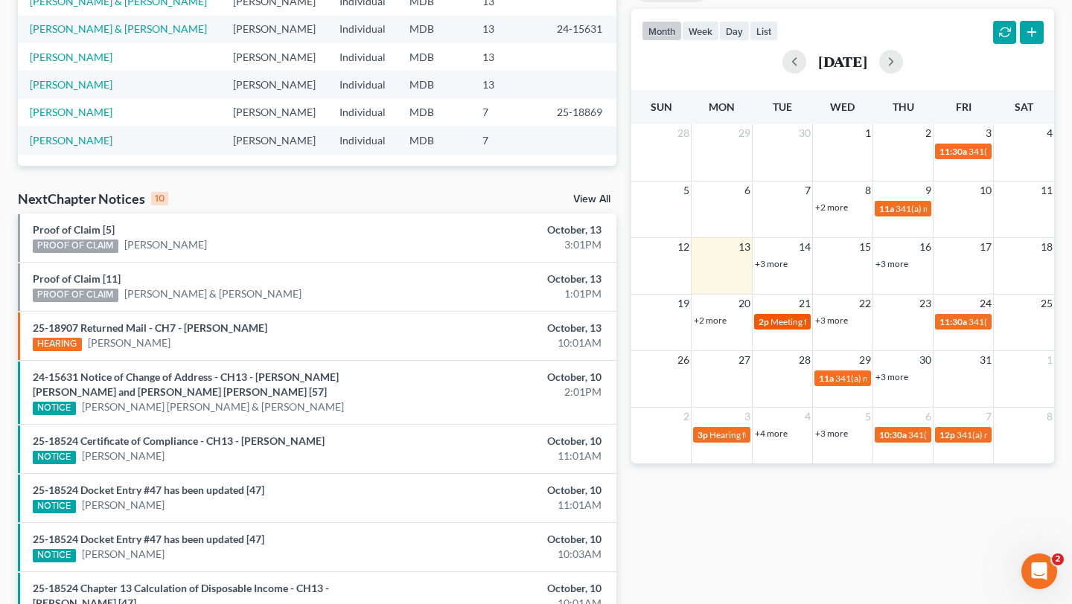
click at [784, 330] on link "2p Meeting for [PERSON_NAME]" at bounding box center [782, 322] width 57 height 16
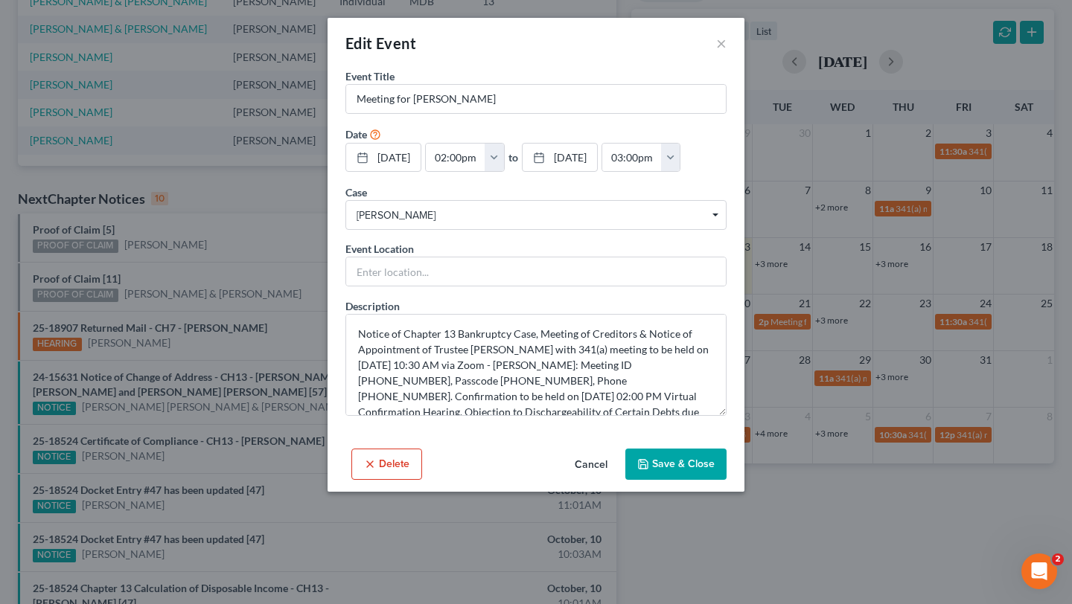
click at [744, 59] on div "Edit Event ×" at bounding box center [535, 43] width 417 height 51
click at [726, 52] on button "×" at bounding box center [721, 43] width 10 height 18
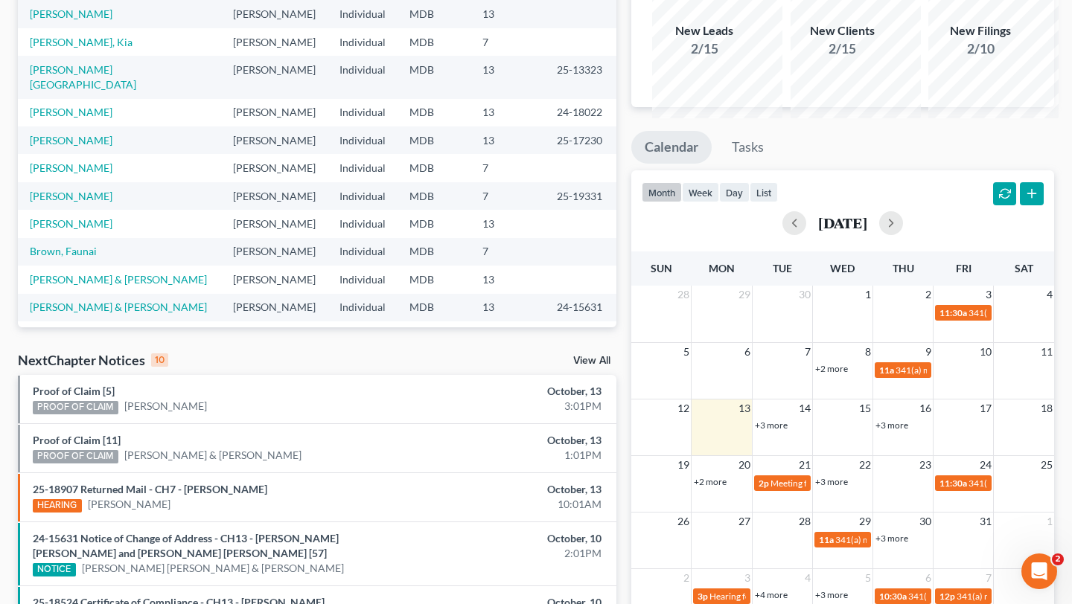
scroll to position [0, 0]
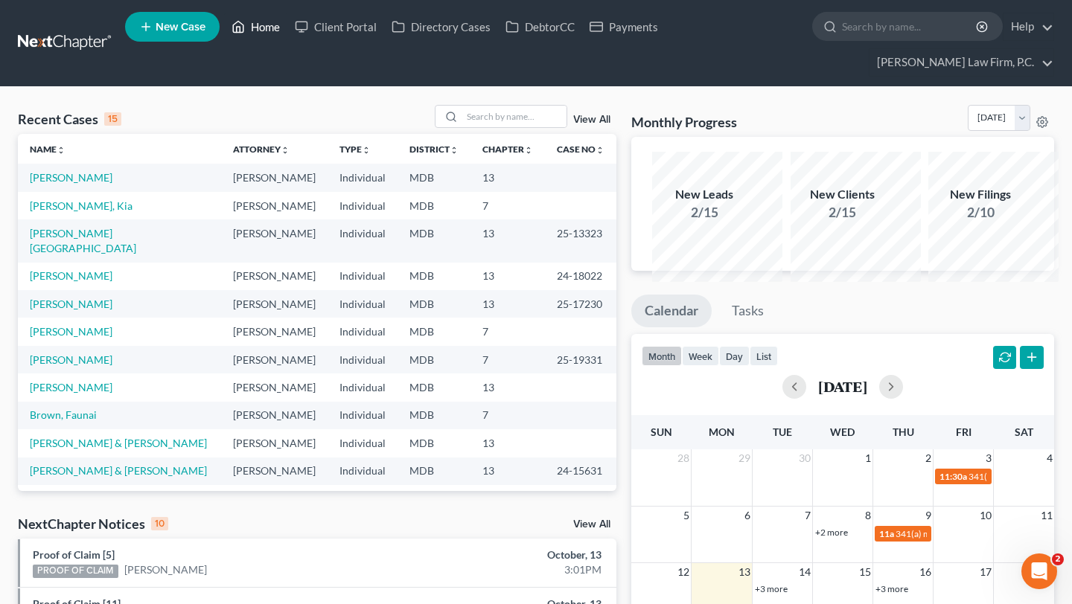
click at [244, 29] on icon at bounding box center [239, 27] width 10 height 11
click at [491, 127] on input "search" at bounding box center [514, 117] width 104 height 22
type input "[PERSON_NAME]"
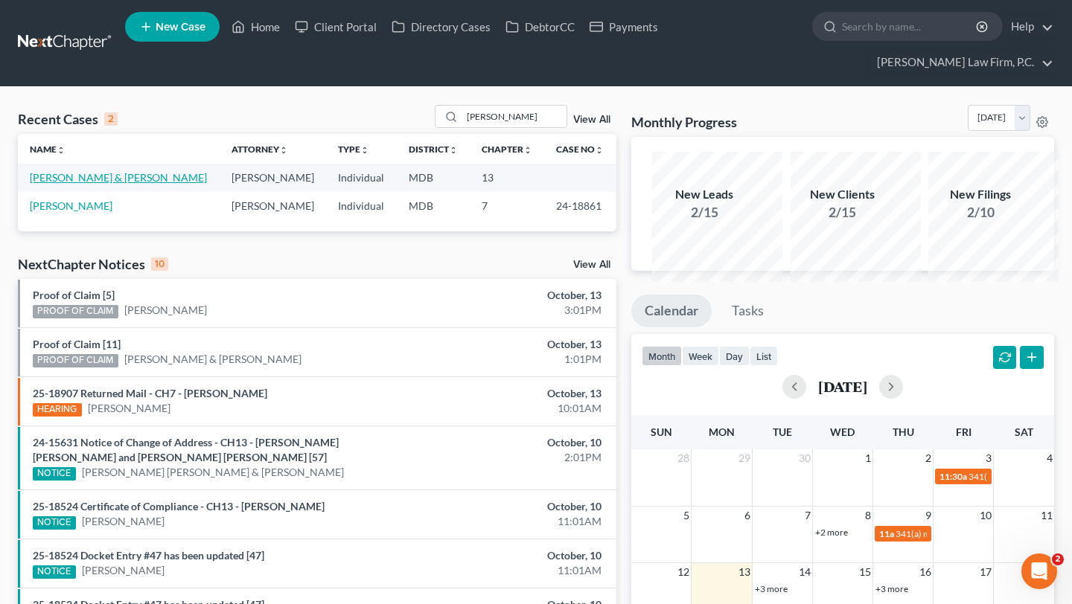
click at [63, 184] on link "[PERSON_NAME] & [PERSON_NAME]" at bounding box center [118, 177] width 177 height 13
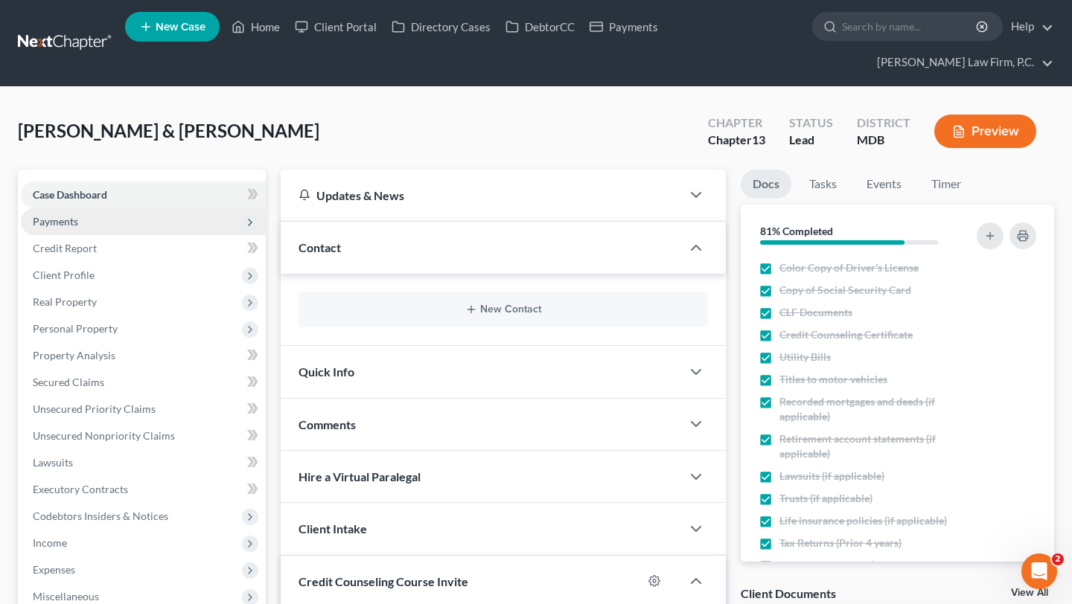
click at [78, 228] on span "Payments" at bounding box center [55, 221] width 45 height 13
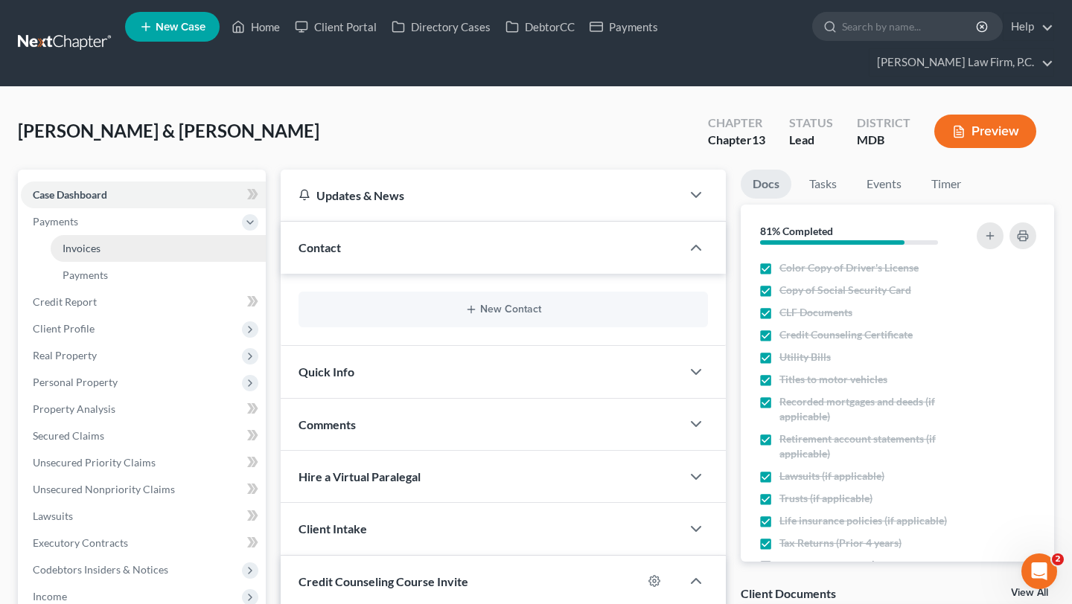
click at [100, 255] on span "Invoices" at bounding box center [82, 248] width 38 height 13
